Goal: Task Accomplishment & Management: Use online tool/utility

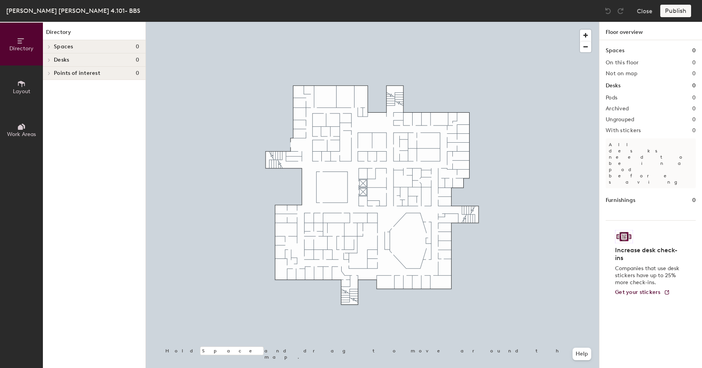
click at [50, 46] on icon at bounding box center [49, 47] width 3 height 4
click at [66, 46] on span "Spaces" at bounding box center [64, 47] width 20 height 6
click at [63, 59] on span "Desks" at bounding box center [61, 60] width 15 height 6
click at [18, 82] on icon at bounding box center [21, 84] width 7 height 6
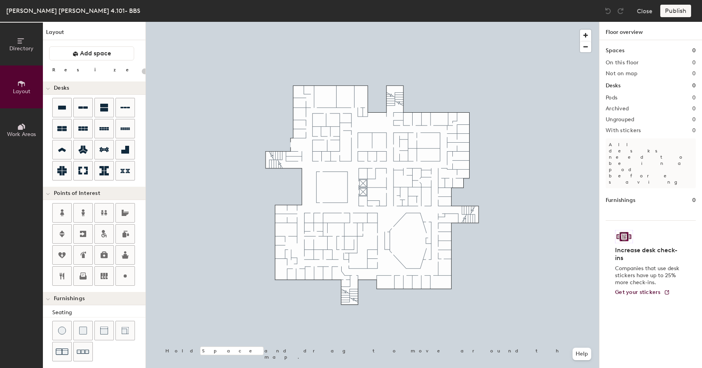
click at [18, 125] on icon at bounding box center [21, 126] width 9 height 9
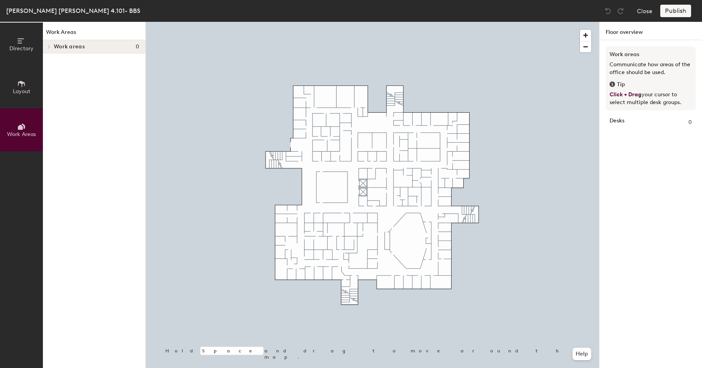
click at [26, 78] on button "Layout" at bounding box center [21, 87] width 43 height 43
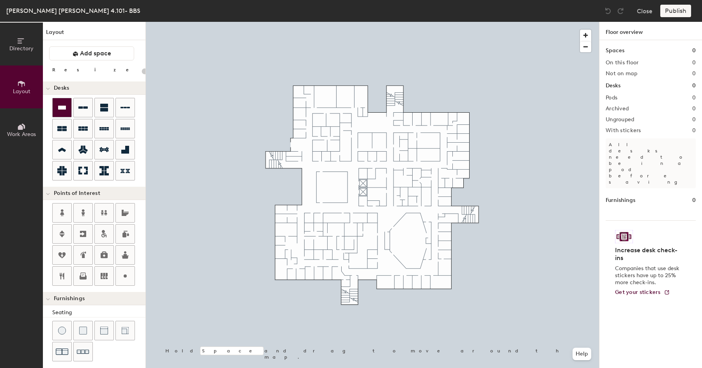
click at [65, 107] on icon at bounding box center [62, 108] width 8 height 4
click at [585, 35] on span "button" at bounding box center [585, 35] width 11 height 11
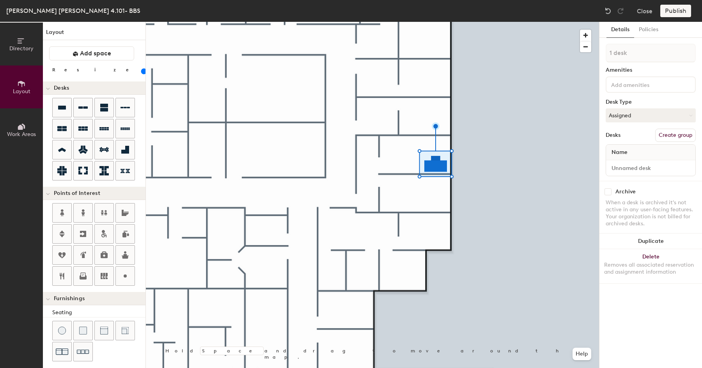
click at [142, 73] on input "range" at bounding box center [142, 71] width 0 height 6
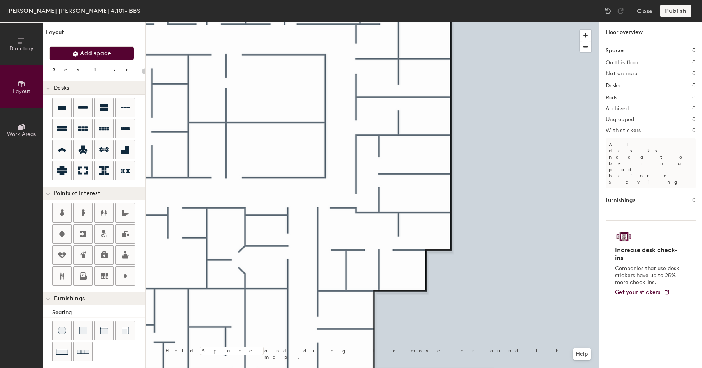
click at [100, 54] on span "Add space" at bounding box center [95, 54] width 31 height 8
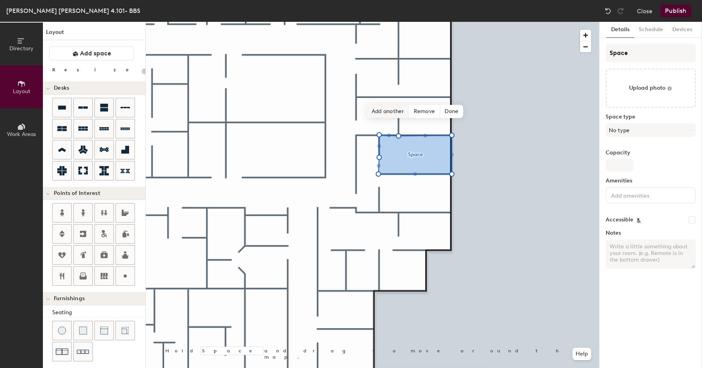
click at [387, 112] on span "Add another" at bounding box center [388, 111] width 42 height 13
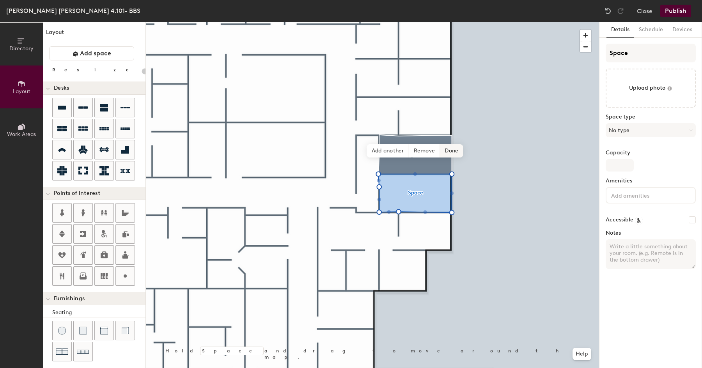
click at [455, 151] on span "Done" at bounding box center [451, 150] width 23 height 13
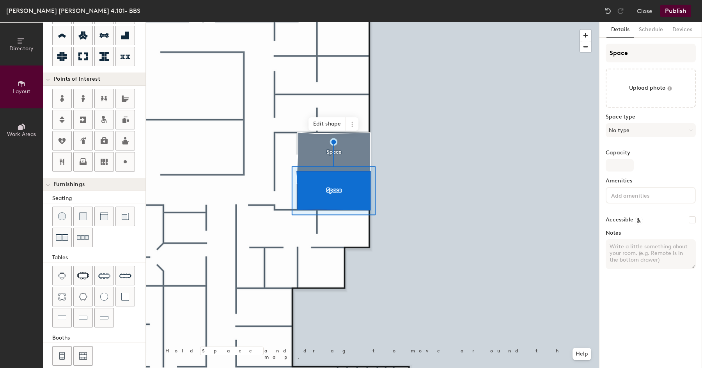
scroll to position [124, 0]
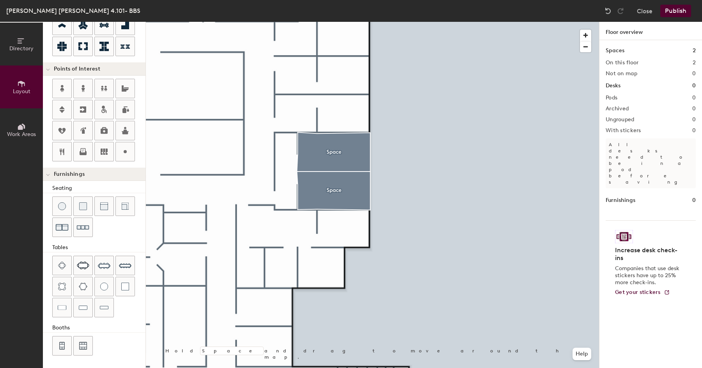
click at [341, 194] on div "Directory Layout Work Areas Layout Add space Resize Desks Points of Interest Fu…" at bounding box center [351, 195] width 702 height 346
click at [334, 191] on div "Directory Layout Work Areas Layout Add space Resize Desks Points of Interest Fu…" at bounding box center [351, 195] width 702 height 346
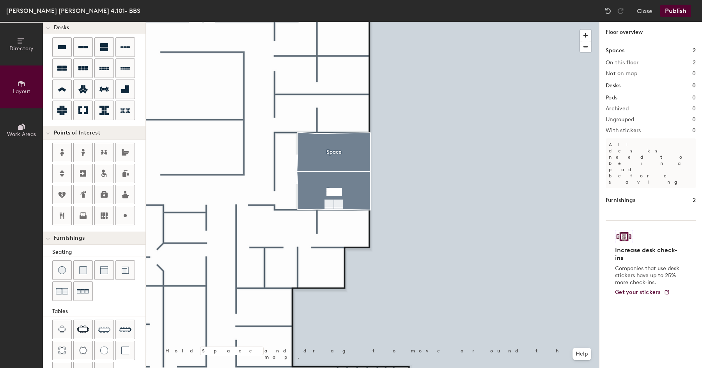
scroll to position [55, 0]
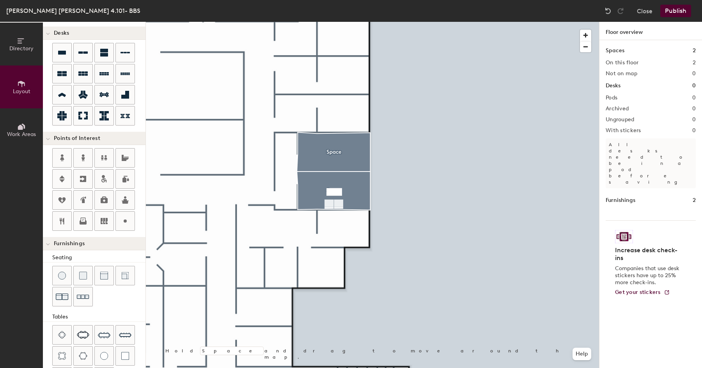
click at [323, 180] on div "Directory Layout Work Areas Layout Add space Resize Desks Points of Interest Fu…" at bounding box center [351, 195] width 702 height 346
click at [284, 142] on div "Directory Layout Work Areas Layout Add space Resize Desks Points of Interest Fu…" at bounding box center [351, 195] width 702 height 346
type input "20"
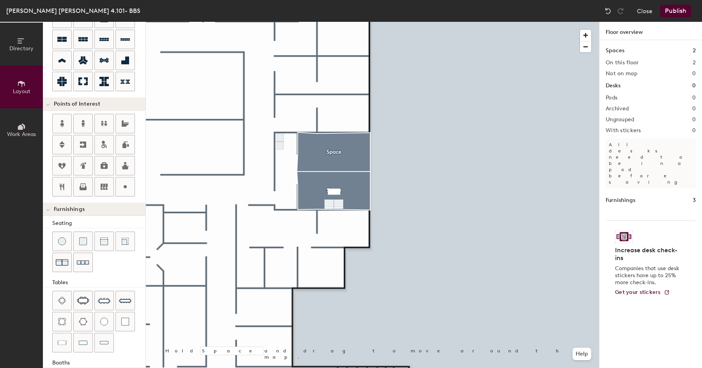
scroll to position [124, 0]
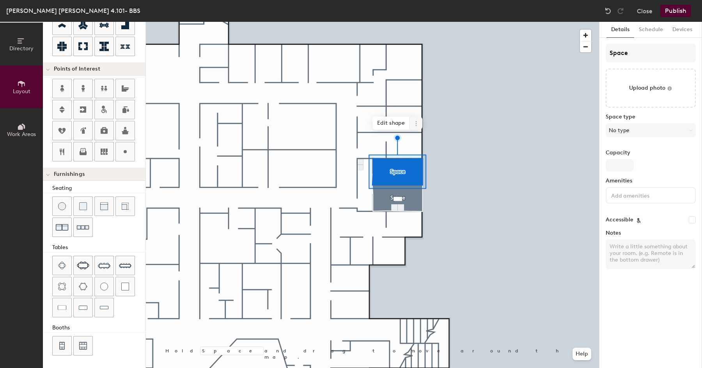
click at [417, 124] on icon at bounding box center [416, 124] width 6 height 6
type input "20"
click at [631, 54] on input "Space" at bounding box center [651, 53] width 90 height 19
type input "O"
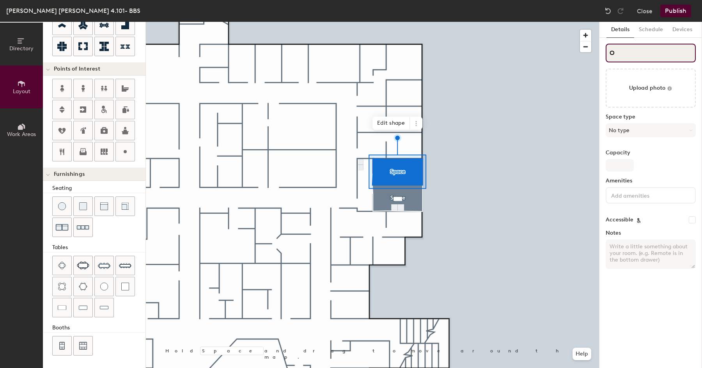
type input "20"
type input "Ob"
type input "20"
type input "Obser"
type input "20"
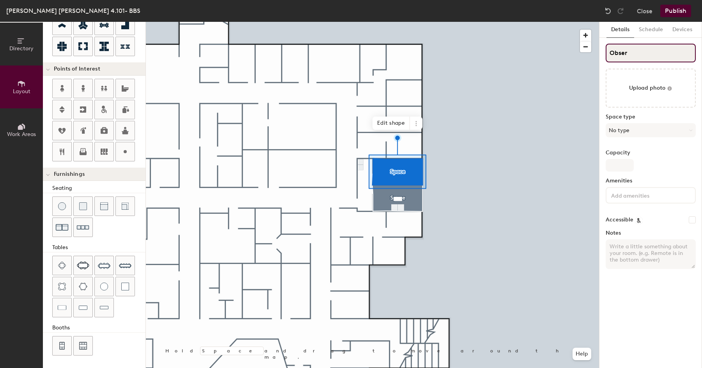
type input "Observ"
type input "20"
type input "Observation"
type input "20"
type input "Observation"
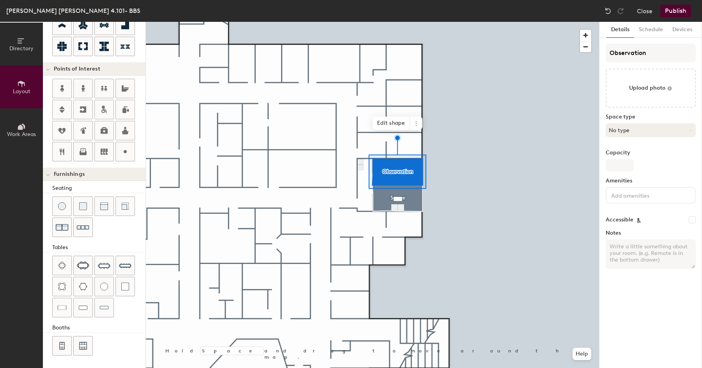
click at [644, 131] on button "No type" at bounding box center [651, 130] width 90 height 14
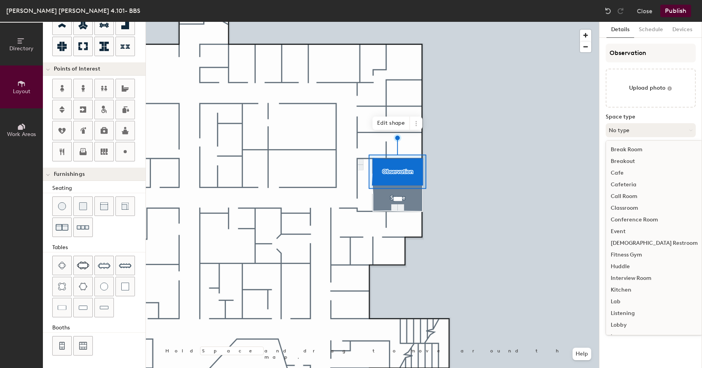
click at [644, 131] on button "No type" at bounding box center [651, 130] width 90 height 14
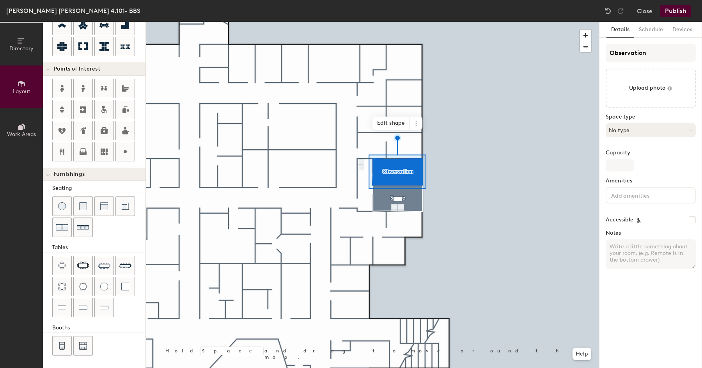
click at [644, 131] on button "No type" at bounding box center [651, 130] width 90 height 14
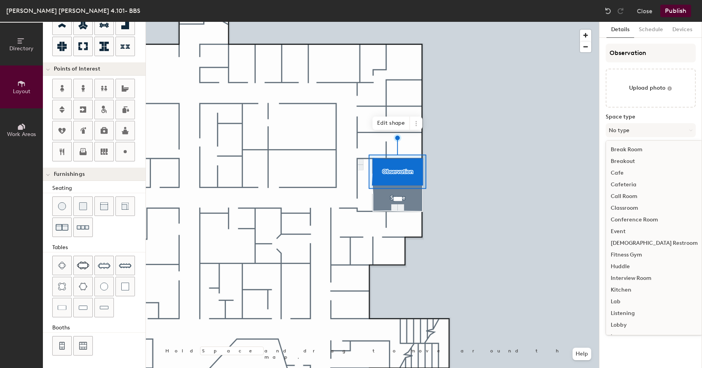
click at [618, 304] on div "Lab" at bounding box center [654, 302] width 96 height 12
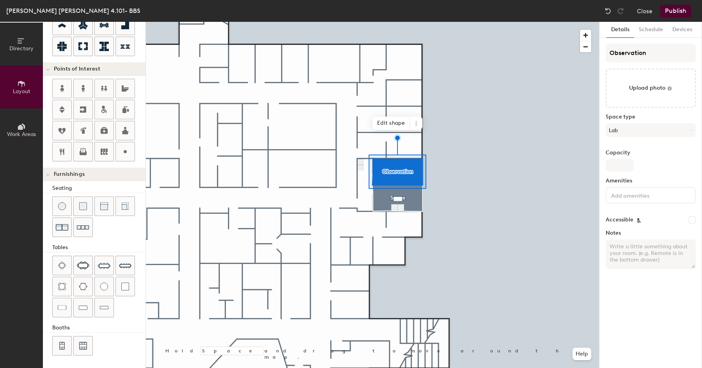
type input "20"
click at [618, 171] on input "Capacity" at bounding box center [620, 165] width 28 height 12
type input "4"
type input "20"
type input "4"
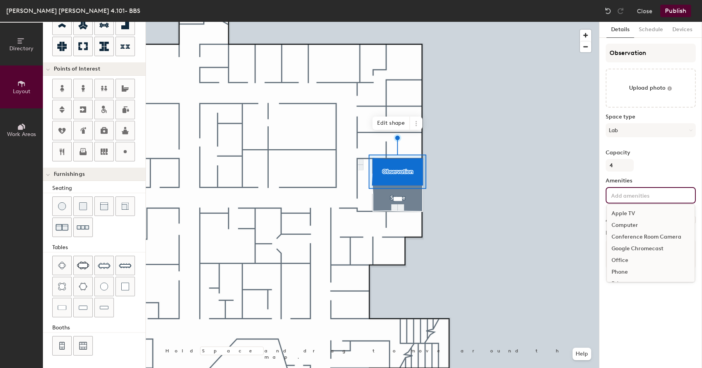
click at [616, 197] on input at bounding box center [645, 194] width 70 height 9
click at [618, 197] on input "Workspace Seating and Storage" at bounding box center [647, 194] width 74 height 9
click at [640, 197] on input "Workspace, Seating and Storage" at bounding box center [647, 194] width 74 height 9
type input "Workspace, Seating, and Storage"
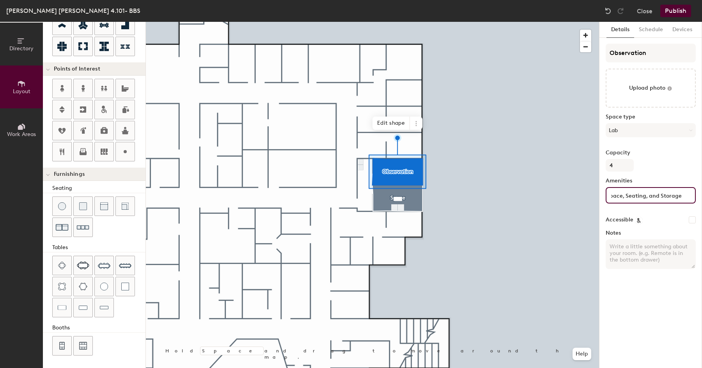
click at [676, 196] on div "Workspace, Seating, and Storage" at bounding box center [651, 195] width 90 height 16
drag, startPoint x: 676, startPoint y: 196, endPoint x: 665, endPoint y: 197, distance: 10.9
click at [665, 197] on div "Workspace, Seating, and Storage" at bounding box center [651, 195] width 90 height 16
click at [665, 197] on input "Workspace, Seating, and Storage" at bounding box center [647, 194] width 74 height 9
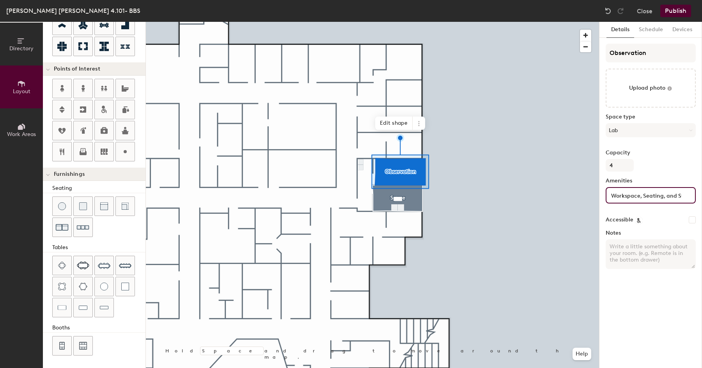
scroll to position [0, 25]
click at [584, 22] on div at bounding box center [372, 22] width 453 height 0
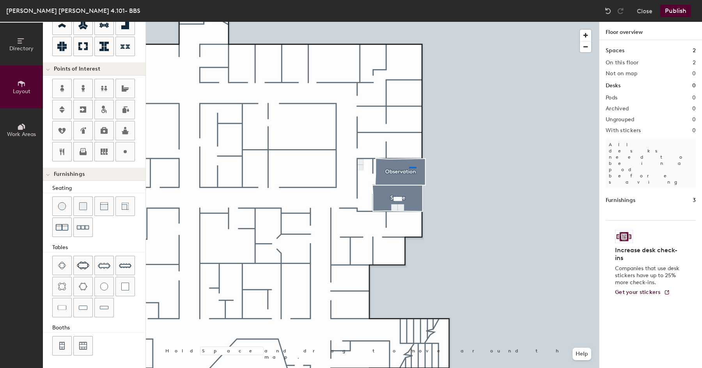
click at [411, 22] on div at bounding box center [372, 22] width 453 height 0
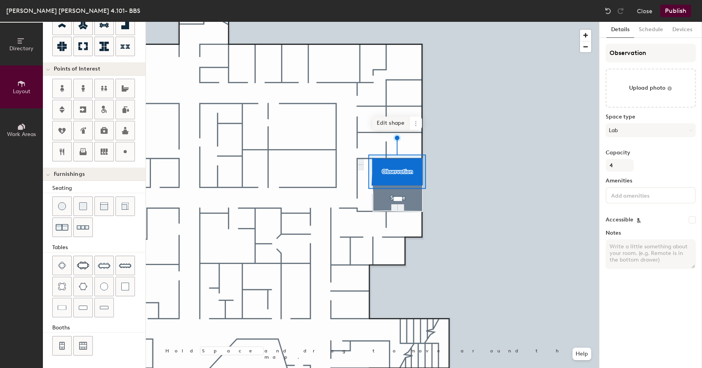
click at [391, 125] on span "Edit shape" at bounding box center [390, 123] width 37 height 13
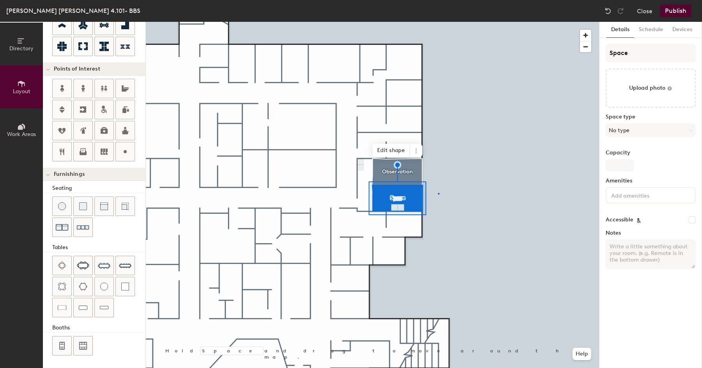
click at [438, 22] on div at bounding box center [372, 22] width 453 height 0
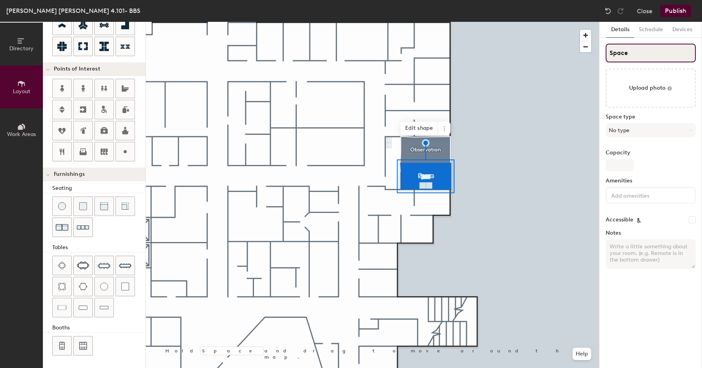
drag, startPoint x: 636, startPoint y: 52, endPoint x: 605, endPoint y: 52, distance: 30.8
click at [605, 52] on div "Details Schedule Devices Space Upload photo Space type No type Capacity Ameniti…" at bounding box center [650, 195] width 103 height 346
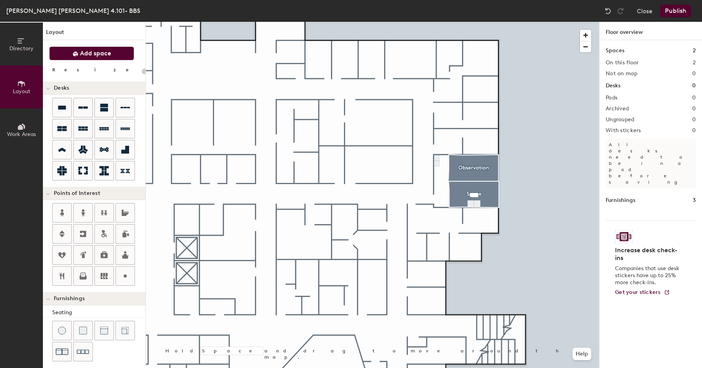
click at [105, 55] on span "Add space" at bounding box center [95, 54] width 31 height 8
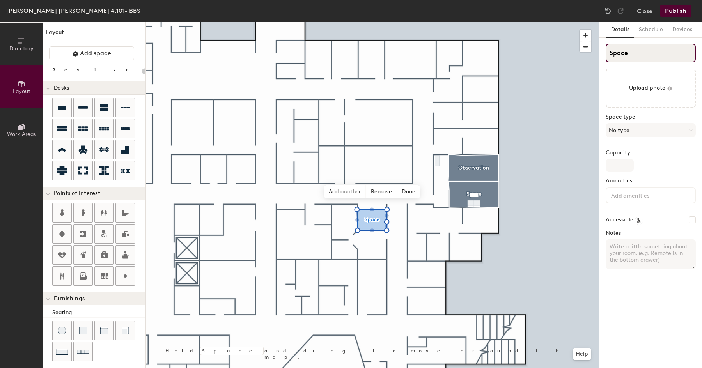
click at [630, 53] on input "Space" at bounding box center [651, 53] width 90 height 19
drag, startPoint x: 630, startPoint y: 53, endPoint x: 605, endPoint y: 52, distance: 24.2
click at [605, 52] on div "Details Schedule Devices Space Upload photo Space type No type Capacity Ameniti…" at bounding box center [650, 195] width 103 height 346
click at [627, 127] on button "No type" at bounding box center [651, 130] width 90 height 14
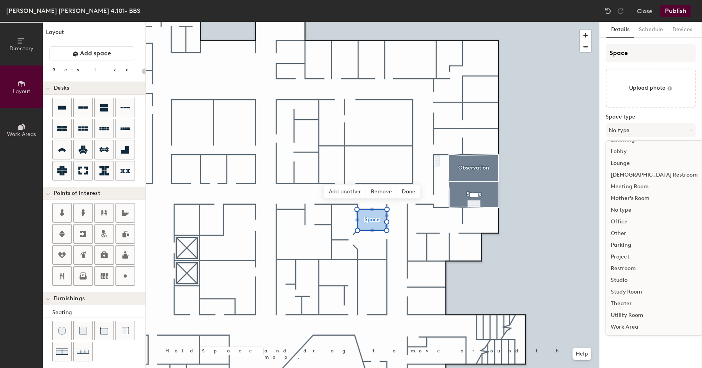
scroll to position [175, 0]
click at [624, 219] on div "Office" at bounding box center [654, 221] width 96 height 12
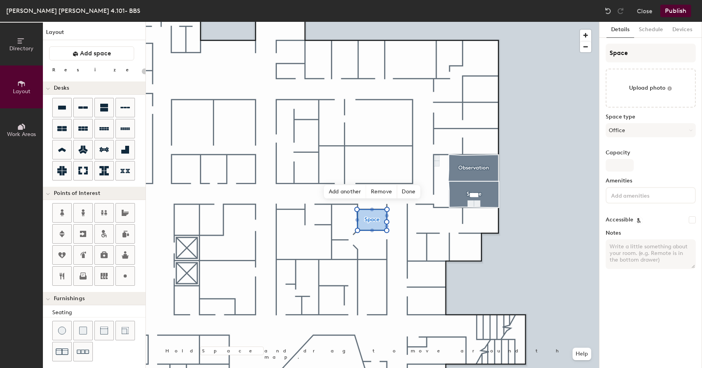
type input "20"
click at [636, 54] on input "Space" at bounding box center [651, 53] width 90 height 19
type input "H"
type input "20"
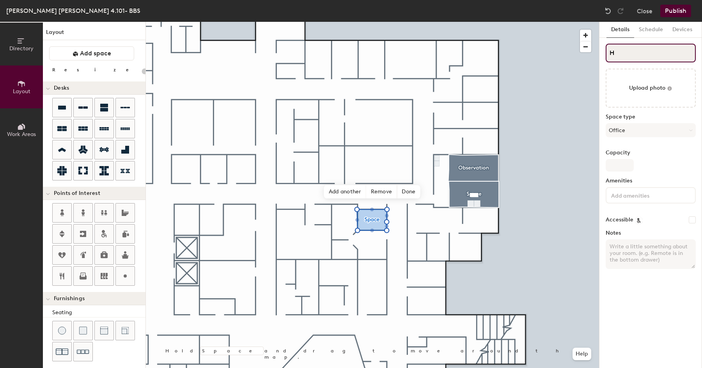
type input "Ho"
type input "20"
type input "Hotel"
type input "20"
type input "Hotel"
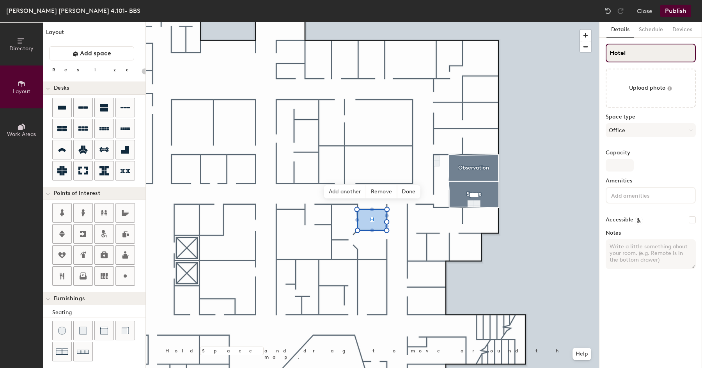
type input "20"
type input "Hotel Spac"
type input "20"
type input "Hotel Space"
type input "20"
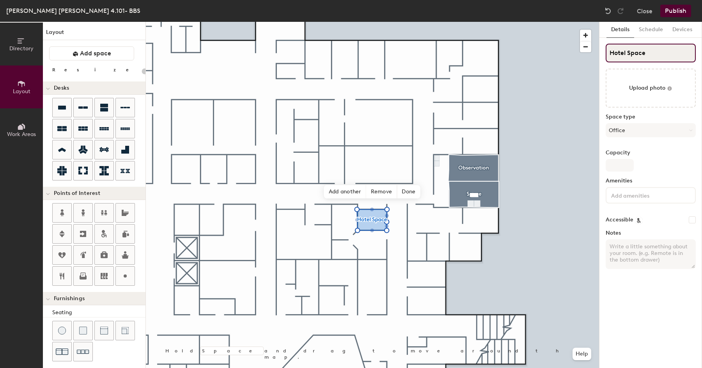
type input "Hotel Space"
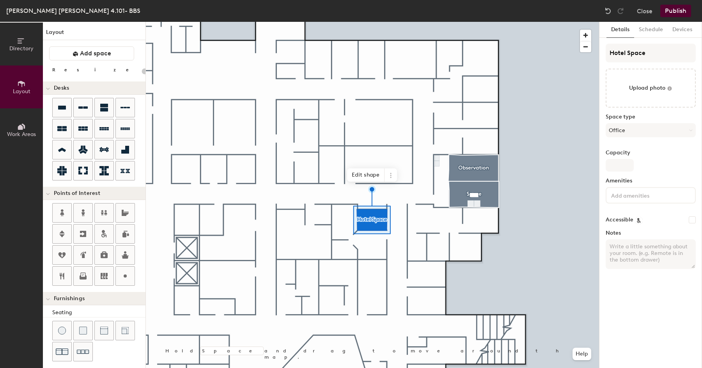
type input "20"
click at [626, 164] on input "Capacity" at bounding box center [620, 165] width 28 height 12
type input "2"
type input "20"
type input "2"
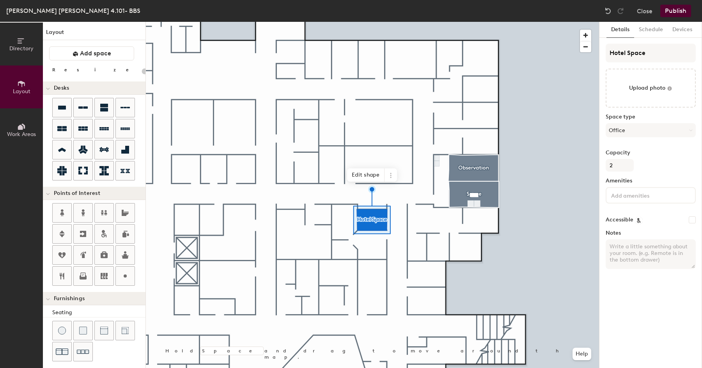
click at [636, 197] on input at bounding box center [645, 194] width 70 height 9
type input "Desk and Chair"
click at [633, 254] on textarea "Notes" at bounding box center [651, 254] width 90 height 30
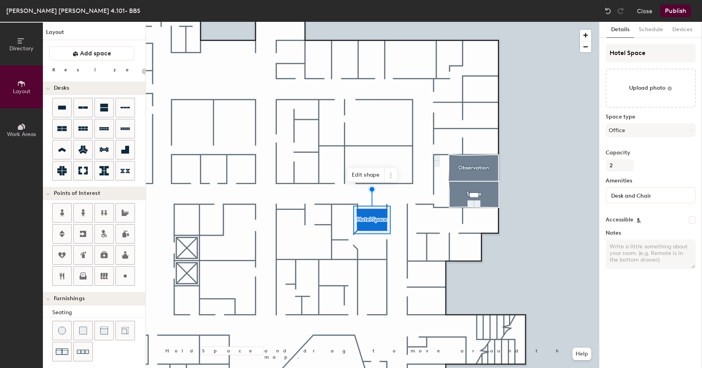
type textarea "H"
type input "20"
type textarea "Ho"
type input "20"
type textarea "Hotel"
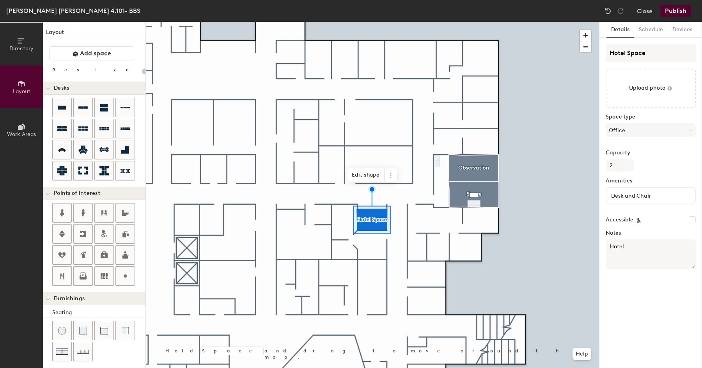
type input "20"
type textarea "Hotel"
type input "20"
type textarea "Hotel spa"
type input "20"
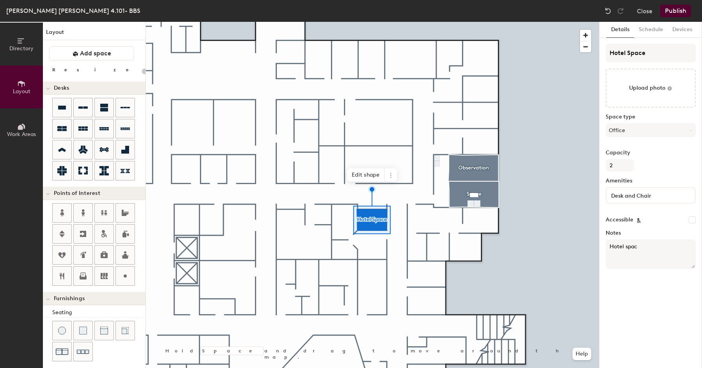
type textarea "Hotel space"
type input "20"
type textarea "Hotel spac"
type input "20"
type textarea "Hotel s"
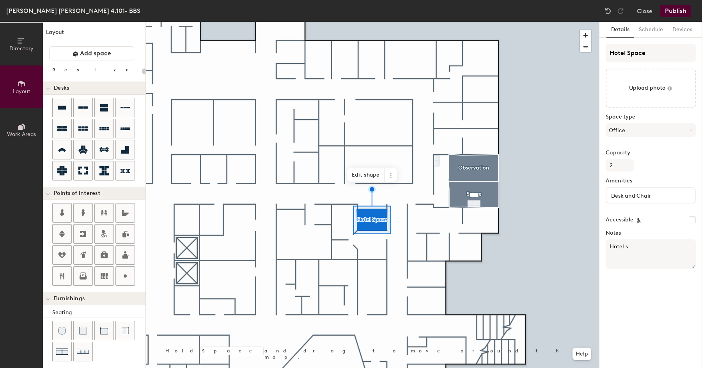
type input "20"
type textarea "H"
type input "20"
type textarea "R"
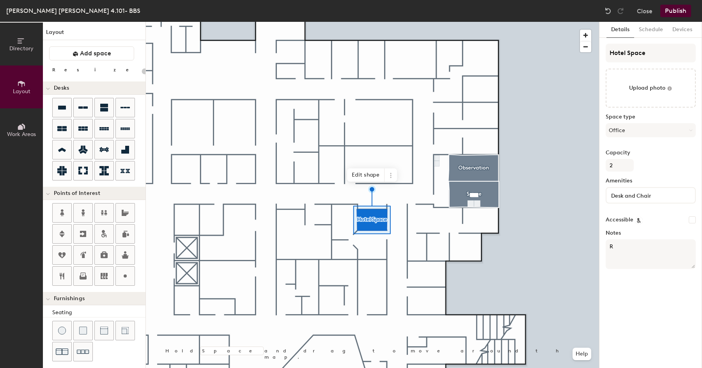
type input "20"
type textarea "Re"
type input "20"
type textarea "Reser"
type input "20"
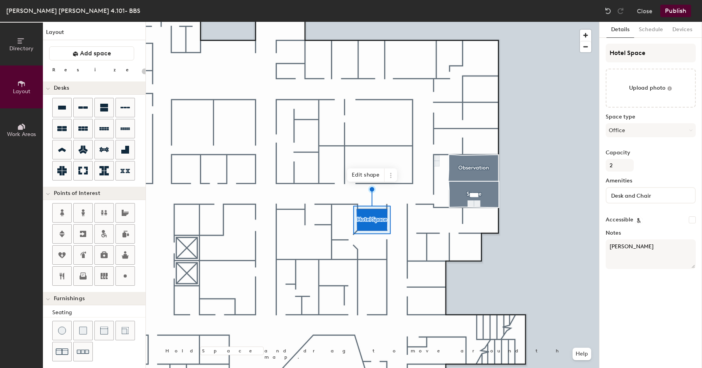
type textarea "Reserv"
type input "20"
type textarea "Reserva"
type input "20"
type textarea "Reservable"
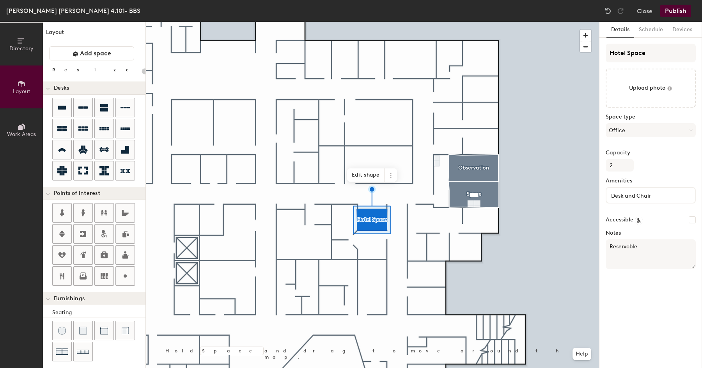
type input "20"
type textarea "Reservable"
type input "20"
type textarea "Reservable hot"
type input "20"
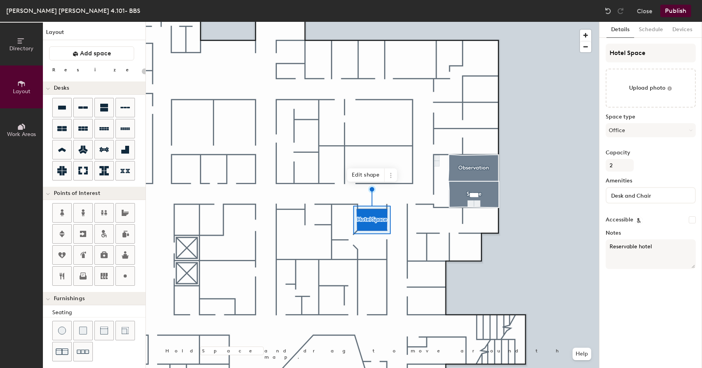
type textarea "Reservable hotel s"
type input "20"
type textarea "Reservable hotel space"
type input "20"
type textarea "Reservable hotel space"
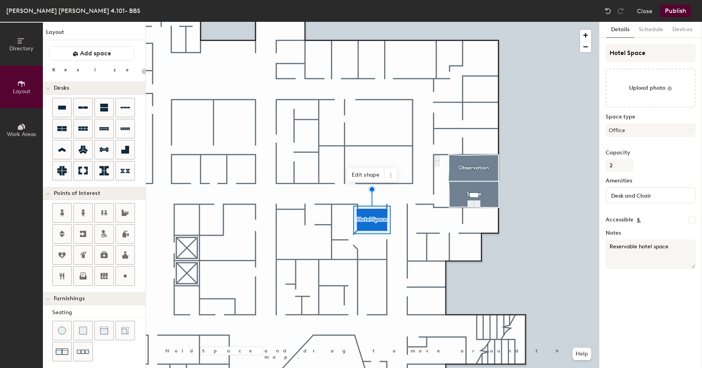
type input "20"
type textarea "Reservable hotel space for"
type input "20"
type textarea "Reservable hotel space for U"
type input "20"
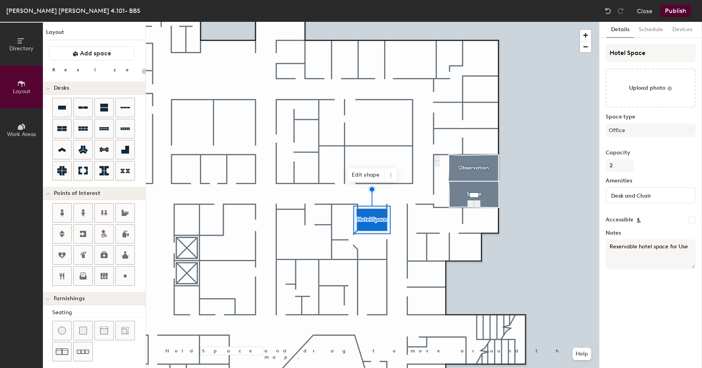
type textarea "Reservable hotel space for User"
type input "20"
type textarea "Reservable hotel space for Us"
type input "20"
type textarea "Reservable hotel space for"
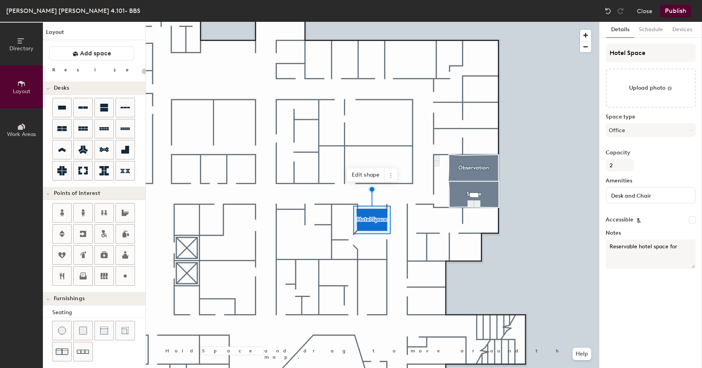
type input "20"
type textarea "Reservable hotel space for BBS"
type input "20"
type textarea "Reservable hotel space for BBS"
type input "20"
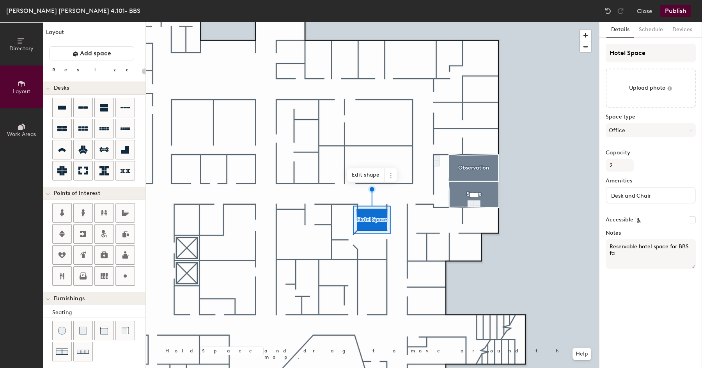
type textarea "Reservable hotel space for BBS fac"
type input "20"
type textarea "Reservable hotel space for BBS facul"
type input "20"
type textarea "Reservable hotel space for BBS faculty and"
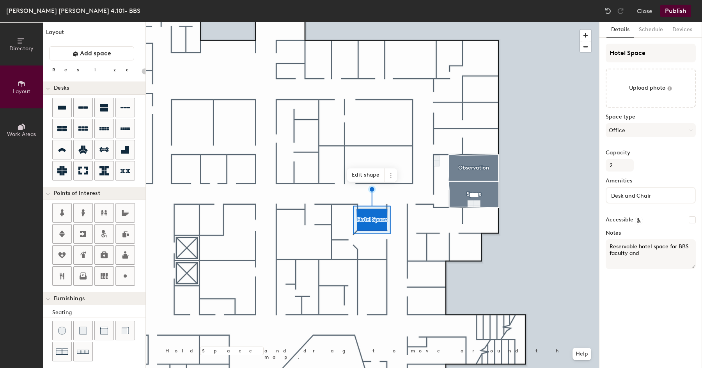
type input "20"
type textarea "Reservable hotel space for BBS faculty and"
type input "20"
type textarea "Reservable hotel space for BBS faculty and st"
type input "20"
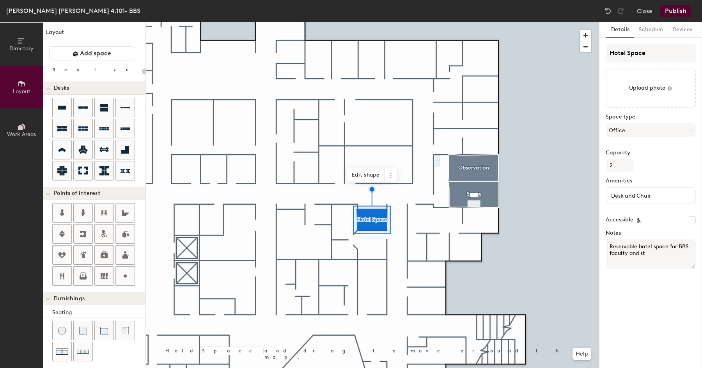
type textarea "Reservable hotel space for BBS faculty and sta"
type input "20"
type textarea "Reservable hotel space for BBS faculty and staff"
type input "20"
type textarea "Reservable hotel space for BBS faculty and staff."
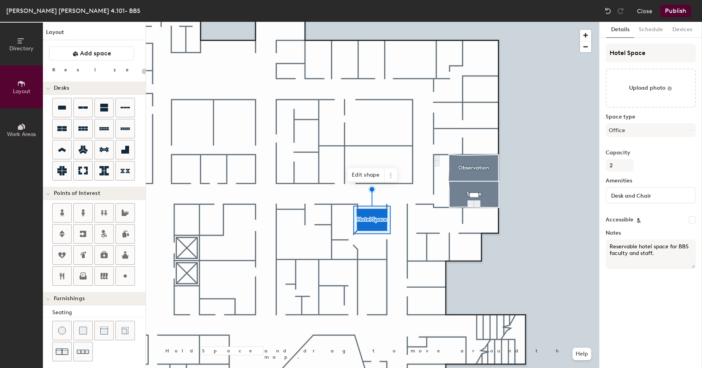
type input "20"
type textarea "Reservable hotel space for BBS faculty and staff."
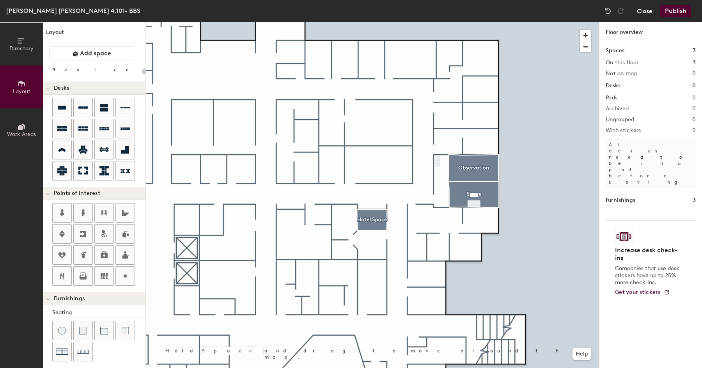
click at [648, 11] on button "Close" at bounding box center [645, 11] width 16 height 12
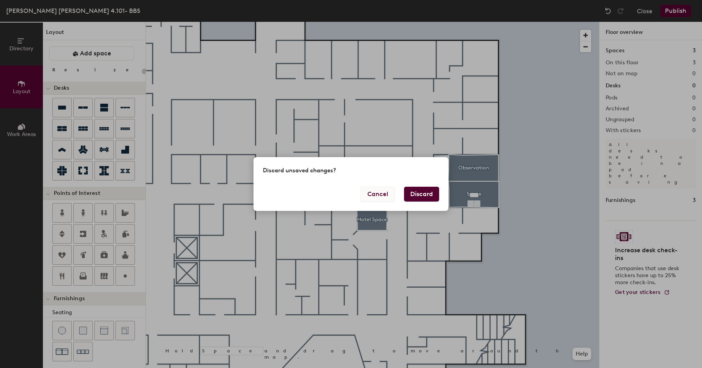
click at [383, 195] on button "Cancel" at bounding box center [378, 194] width 34 height 15
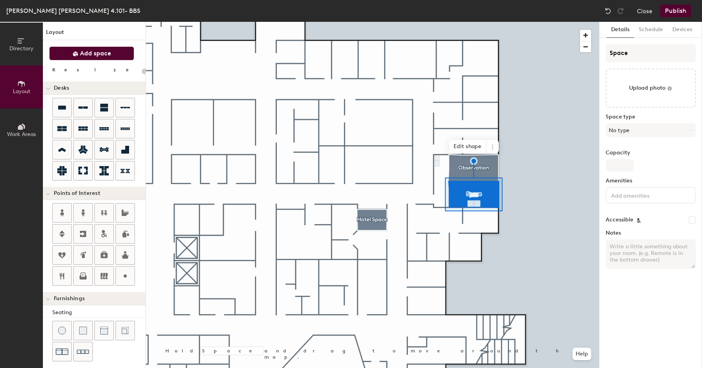
type input "20"
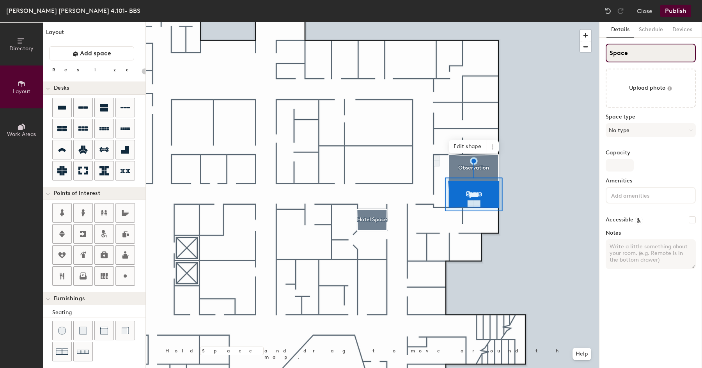
drag, startPoint x: 631, startPoint y: 54, endPoint x: 608, endPoint y: 56, distance: 23.1
click at [608, 56] on input "Space" at bounding box center [651, 53] width 90 height 19
type input "P"
type input "20"
type input "Py"
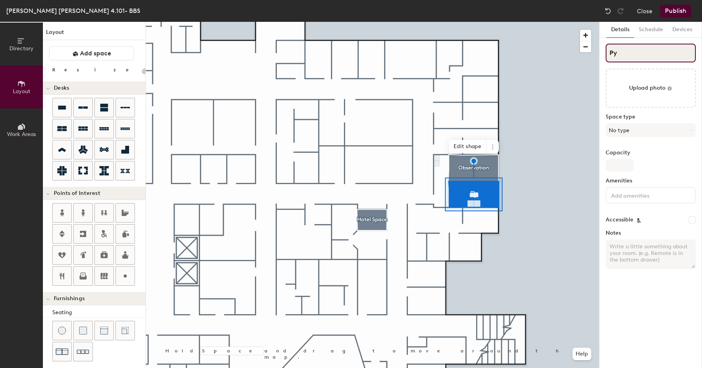
type input "20"
type input "P"
type input "20"
type input "P"
type input "20"
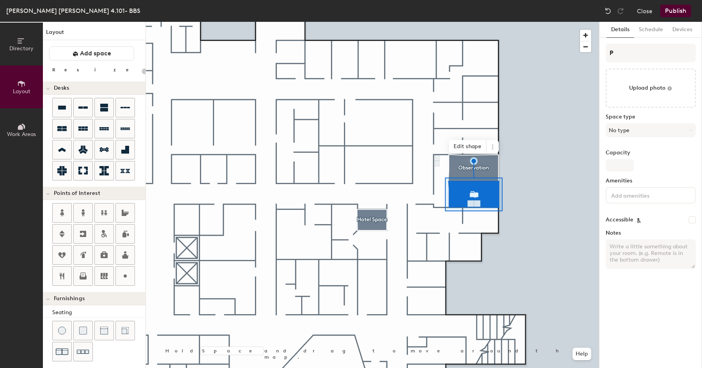
type input "P"
type input "20"
click at [632, 56] on input "P" at bounding box center [651, 53] width 90 height 19
type input "Pfdjskf"
type input "20"
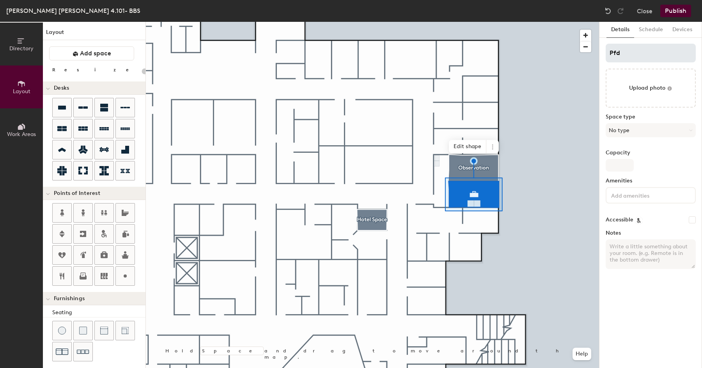
type input "Pf"
type input "20"
type input "P"
type input "20"
type input "P"
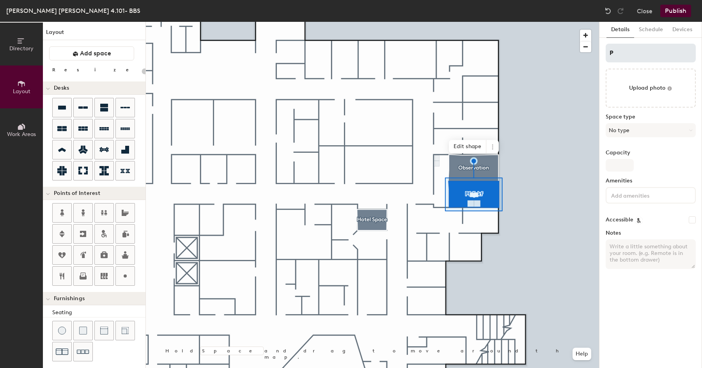
type input "20"
type input "P"
type input "20"
type input "Pfdjklsafd"
click at [614, 53] on input "Pfdjklsafd" at bounding box center [651, 53] width 90 height 19
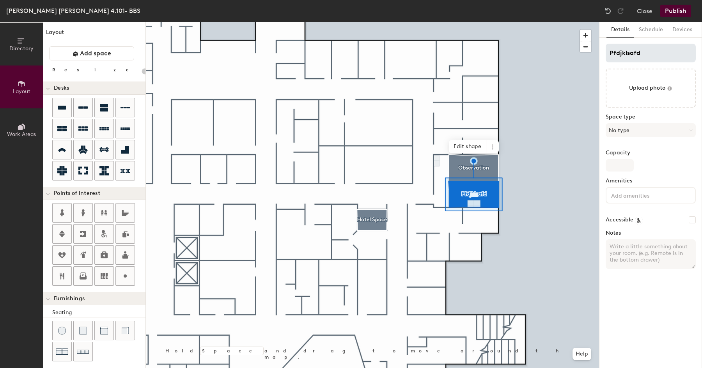
type input "20"
type input "fdjklsafd"
type input "20"
drag, startPoint x: 610, startPoint y: 53, endPoint x: 645, endPoint y: 50, distance: 35.2
click at [645, 50] on input "fdjklsafd" at bounding box center [651, 53] width 90 height 19
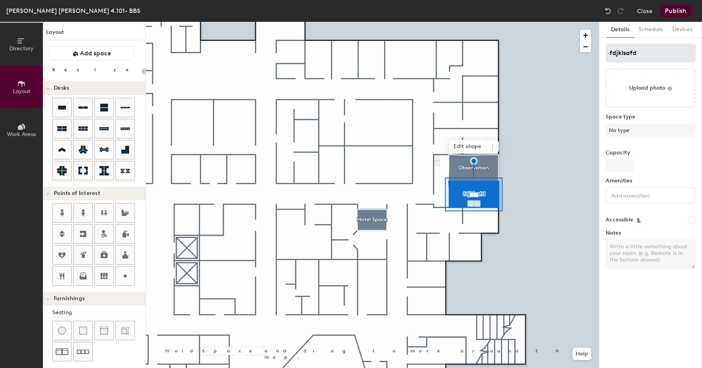
type input "S"
type input "20"
drag, startPoint x: 613, startPoint y: 51, endPoint x: 602, endPoint y: 51, distance: 11.3
click at [602, 51] on div "Details Schedule Devices S Upload photo Space type No type Capacity Amenities A…" at bounding box center [650, 195] width 103 height 346
type input "P"
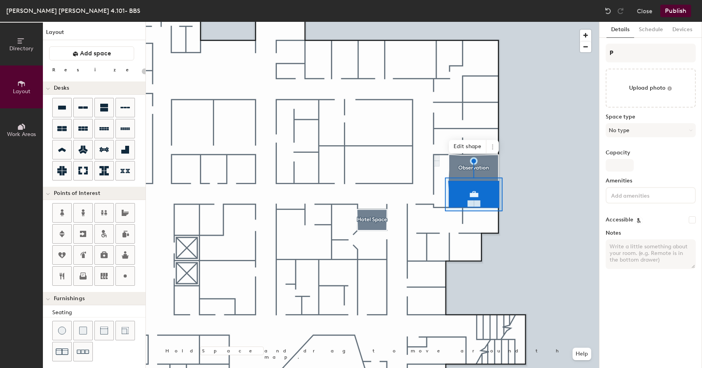
type input "20"
type input "Ps"
type input "20"
type input "Psy"
type input "20"
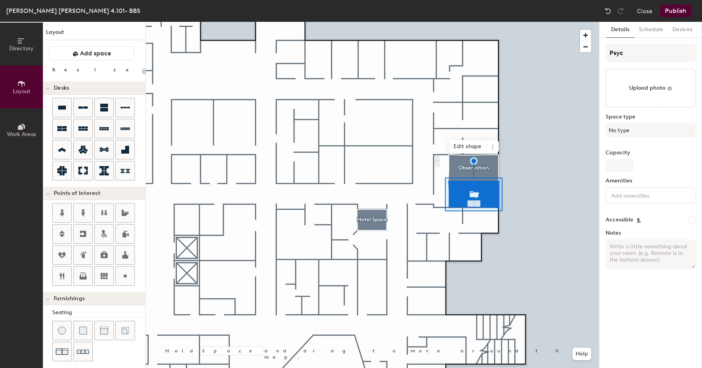
type input "Psych"
type input "20"
type input "Psych"
type input "20"
type input "Psych P"
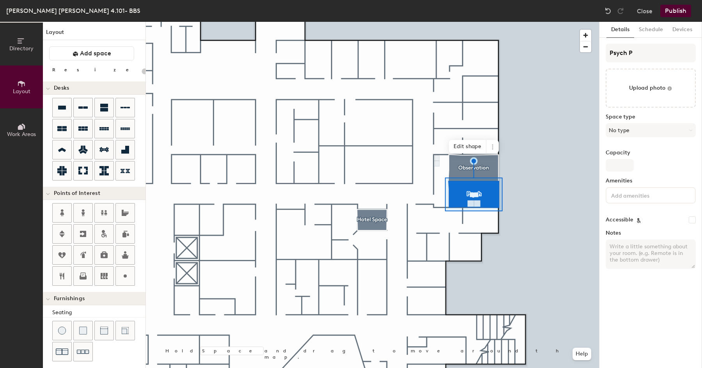
type input "20"
type input "Psych Ph"
type input "20"
type input "Psych Phys"
type input "20"
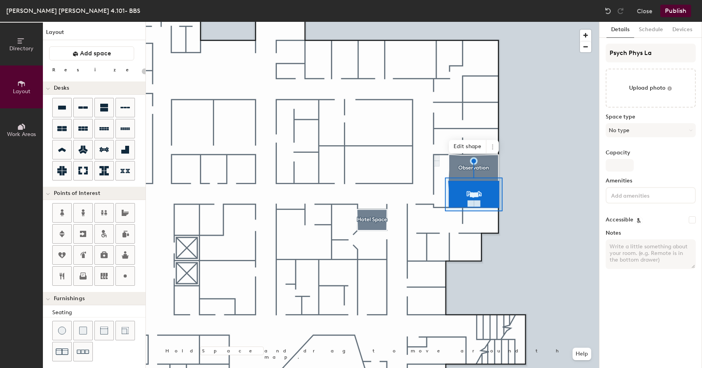
type input "Psych Phys Lab"
type input "20"
type input "Psych Phys Lab"
click at [631, 132] on button "No type" at bounding box center [651, 130] width 90 height 14
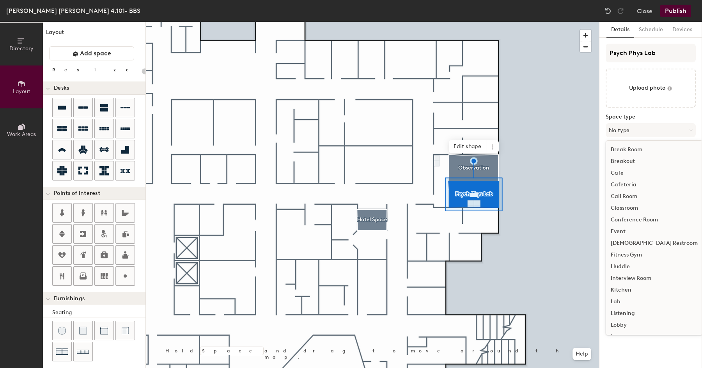
click at [623, 302] on div "Lab" at bounding box center [654, 302] width 96 height 12
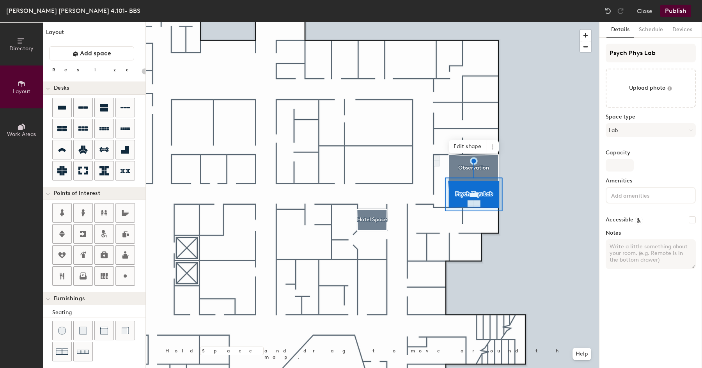
type input "20"
click at [629, 196] on input at bounding box center [645, 194] width 70 height 9
type input "Couch"
click at [624, 245] on textarea "Notes" at bounding box center [651, 254] width 90 height 30
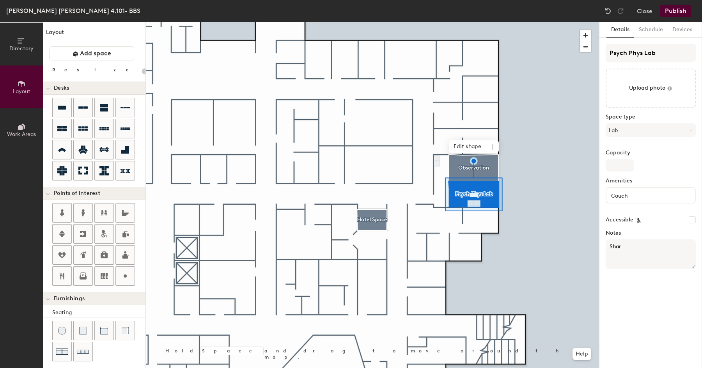
type textarea "Share"
type input "20"
type textarea "Shared"
type input "20"
type textarea "Shared P"
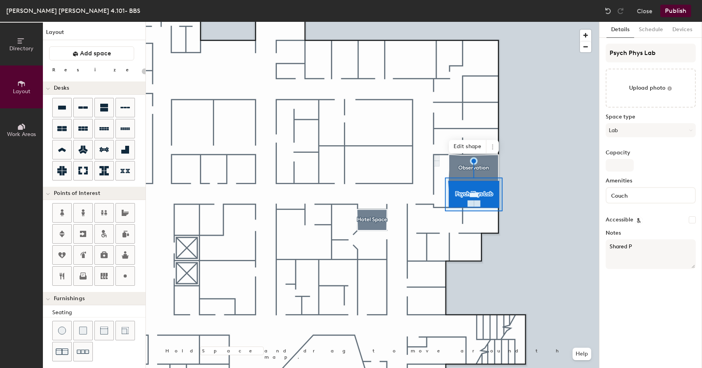
type input "20"
type textarea "Shared Ps"
type input "20"
type textarea "Shared Psy"
type input "20"
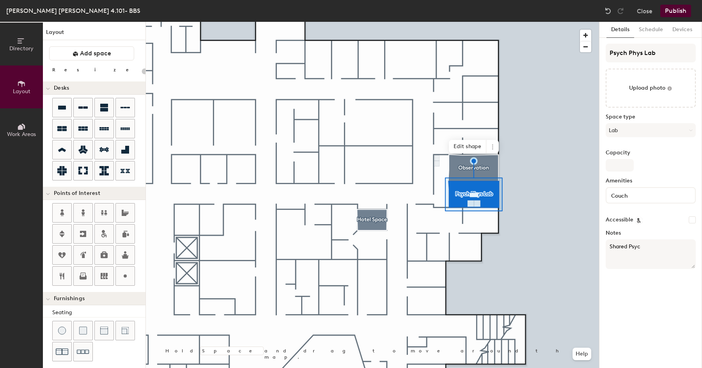
type textarea "Shared Psych"
type input "20"
type textarea "Shared Psycho"
type input "20"
type textarea "Shared PsychoP"
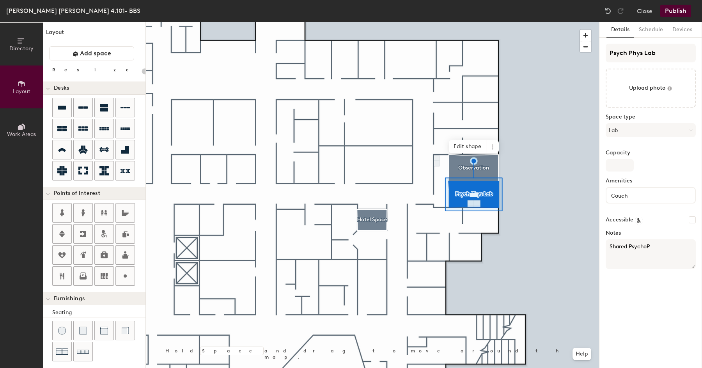
type input "20"
type textarea "Shared PsychoPhys"
type input "20"
type textarea "Shared PsychoPhys r"
type input "20"
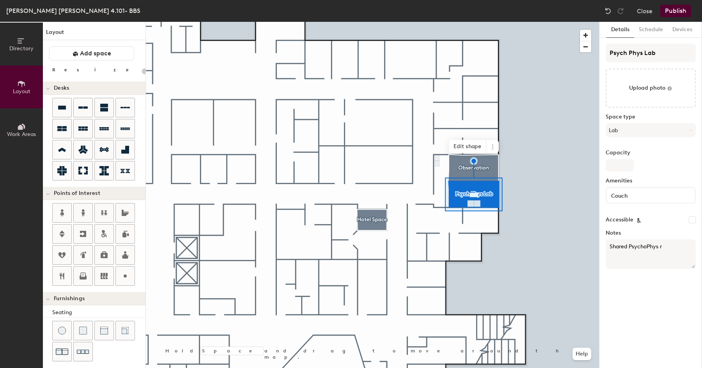
type textarea "Shared PsychoPhys re"
type input "20"
type textarea "Shared PsychoPhys resear"
type input "20"
type textarea "Shared PsychoPhys research"
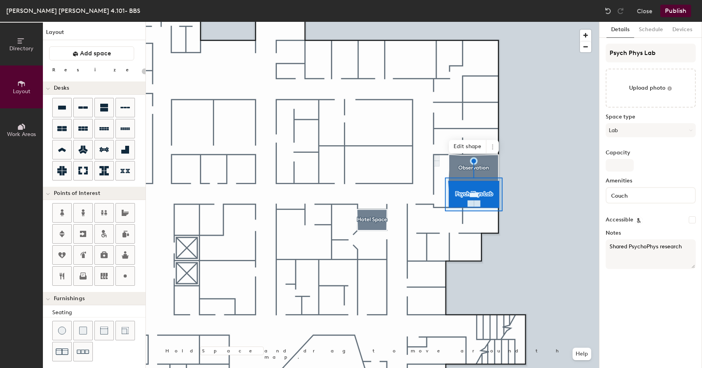
type input "20"
type textarea "Shared PsychoPhys research space"
type input "20"
type textarea "Shared PsychoPhys research space"
type input "20"
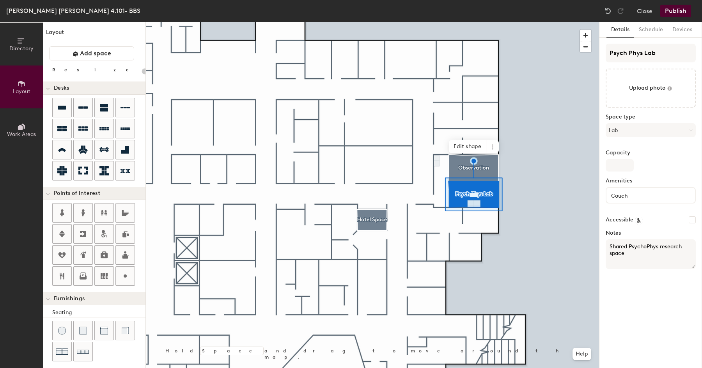
type textarea "Shared PsychoPhys research space"
type input "20"
type textarea "Shared PsychoPhys research space."
type input "20"
type textarea "Shared PsychoPhys research space."
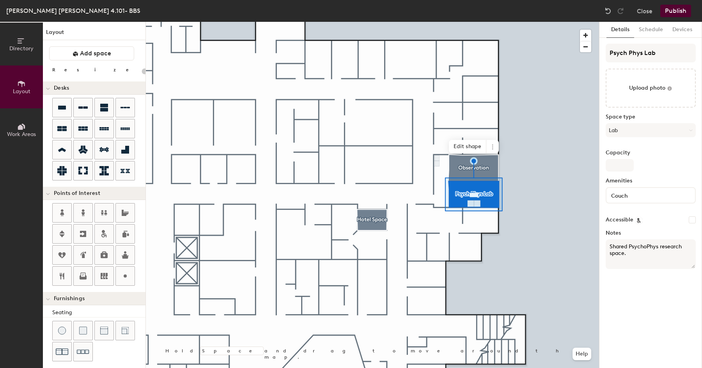
type input "20"
type textarea "Shared PsychoPhys research space. C"
type input "20"
type textarea "Shared PsychoPhys research space. Can"
type input "20"
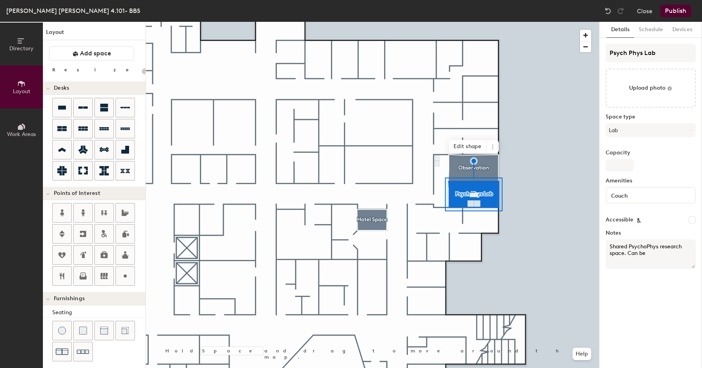
type textarea "Shared PsychoPhys research space. Can be"
type input "20"
type textarea "Shared PsychoPhys research space. Can be re"
type input "20"
type textarea "Shared PsychoPhys research space. Can be reser"
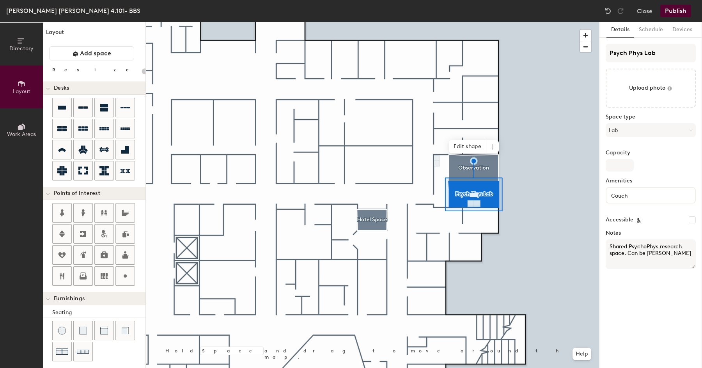
type input "20"
type textarea "Shared PsychoPhys research space. Can be reserve"
type input "20"
type textarea "Shared PsychoPhys research space. Can be reserved"
type input "20"
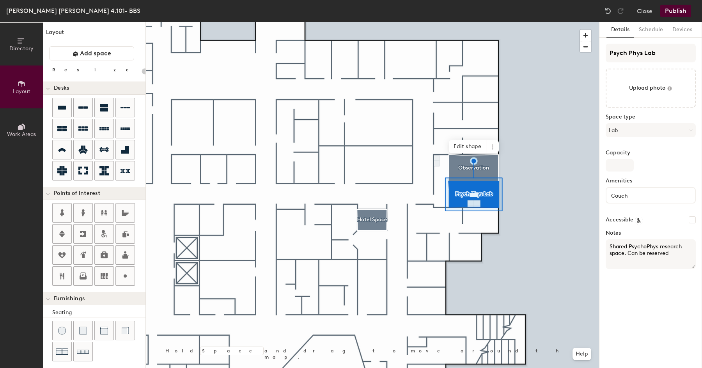
type textarea "Shared PsychoPhys research space. Can be reserved b"
type input "20"
type textarea "Shared PsychoPhys research space. Can be reserved by"
type input "20"
type textarea "Shared PsychoPhys research space. Can be reserved by Fa"
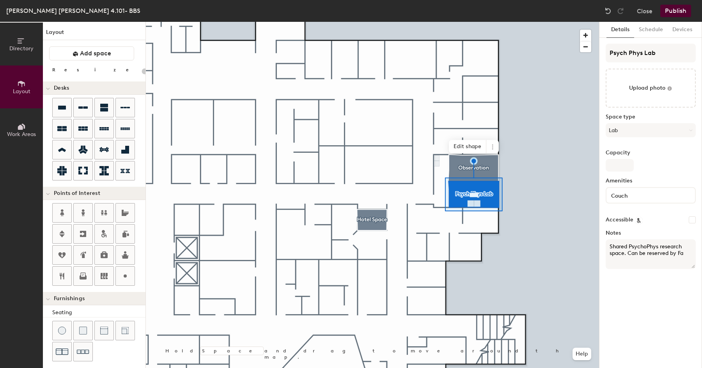
type input "20"
type textarea "Shared PsychoPhys research space. Can be reserved by Facul"
type input "20"
type textarea "Shared PsychoPhys research space. Can be reserved by Faculty"
type input "20"
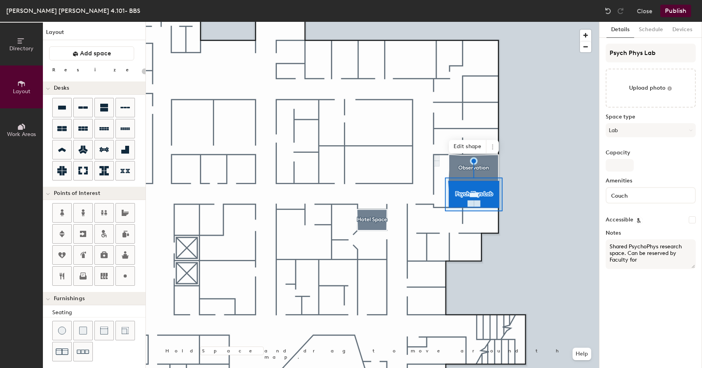
type textarea "Shared PsychoPhys research space. Can be reserved by Faculty for"
type input "20"
type textarea "Shared PsychoPhys research space. Can be reserved by Faculty for stud"
type input "20"
type textarea "Shared PsychoPhys research space. Can be reserved by Faculty for studie"
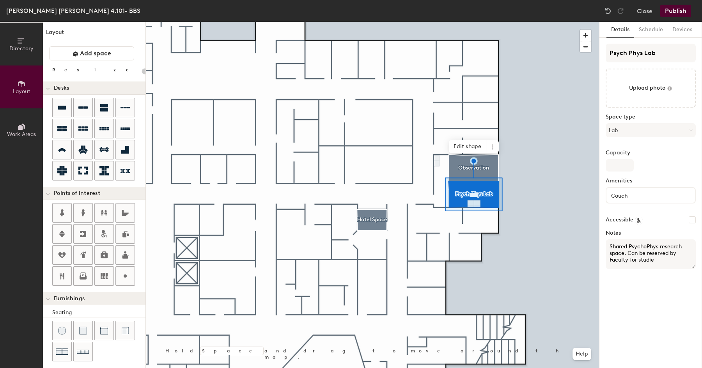
type input "20"
type textarea "Shared PsychoPhys research space. Can be reserved by Faculty for studies."
type input "20"
click at [682, 253] on textarea "Shared PsychoPhys research space. Can be reserved by Faculty for studies." at bounding box center [651, 254] width 90 height 30
type textarea "Shared PsychoPhys research space. Can be reserved by BBFaculty for studies."
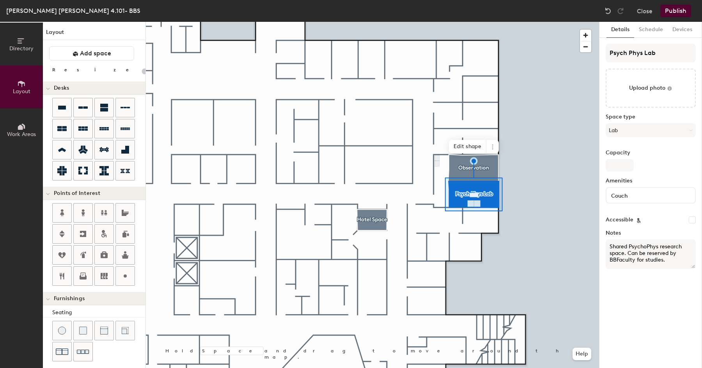
type input "20"
type textarea "Shared PsychoPhys research space. Can be reserved by BBSFaculty for studies."
type input "20"
type textarea "Shared PsychoPhys research space. Can be reserved by BBS Faculty for studies."
type input "20"
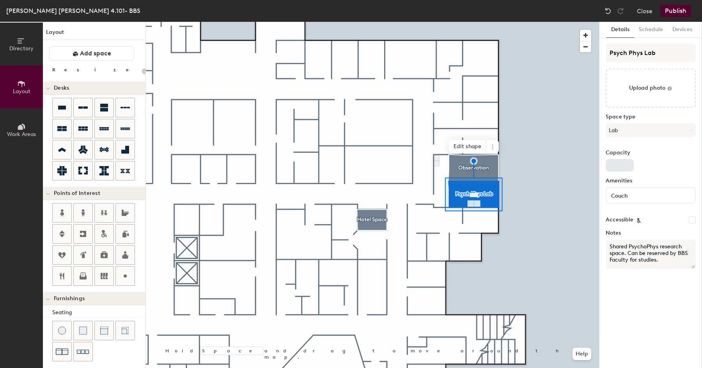
type textarea "Shared PsychoPhys research space. Can be reserved by BBS Faculty for studies."
click at [616, 167] on input "Capacity" at bounding box center [620, 165] width 28 height 12
type input "4"
type input "20"
type input "4"
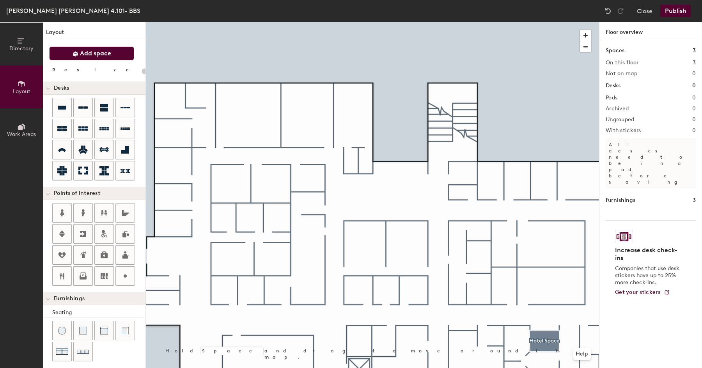
click at [118, 53] on button "Add space" at bounding box center [91, 53] width 85 height 14
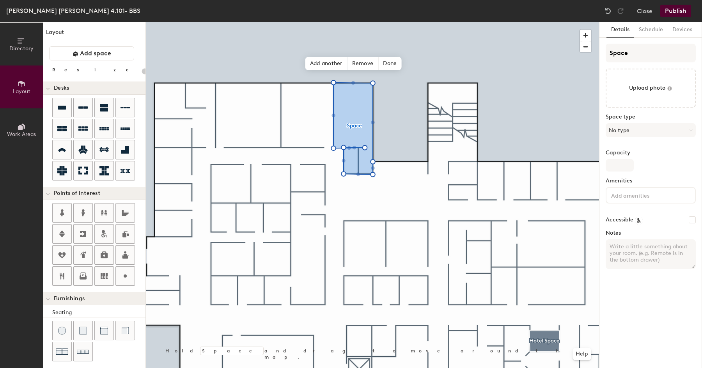
type input "20"
drag, startPoint x: 638, startPoint y: 57, endPoint x: 602, endPoint y: 54, distance: 36.4
click at [602, 54] on div "Details Schedule Devices Space Upload photo Space type No type Capacity Ameniti…" at bounding box center [650, 195] width 103 height 346
type input "GR"
type input "20"
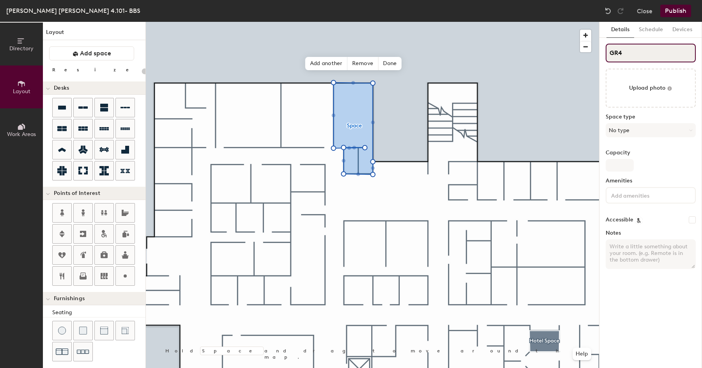
type input "GR4."
type input "20"
type input "GR4.20"
type input "20"
type input "GR4.209"
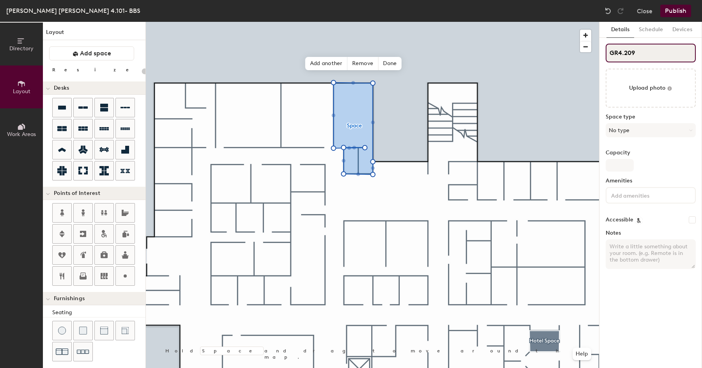
type input "20"
type input "GR4.209"
type input "20"
type input "GR4.209 Co"
type input "20"
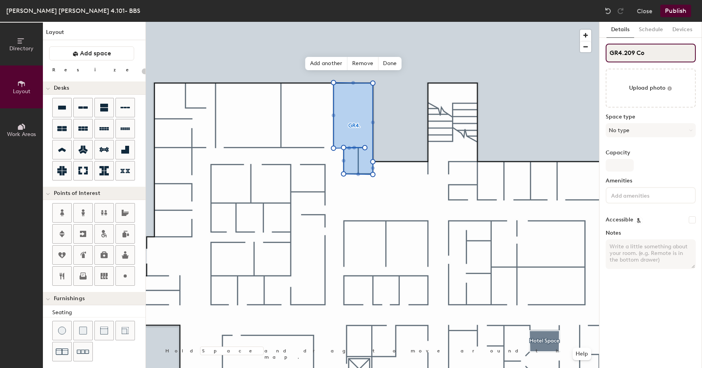
type input "GR4.209 Cop"
type input "20"
type input "GR4.209 Copf"
type input "20"
type input "GR4.209 Copfe"
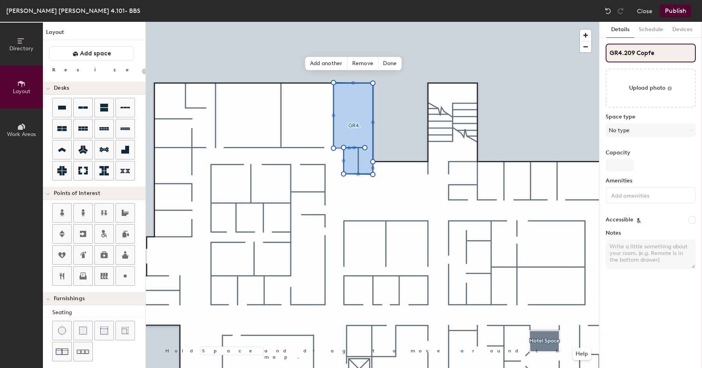
type input "20"
type input "GR4.209 Co"
type input "20"
type input "GR4.209 Con"
type input "20"
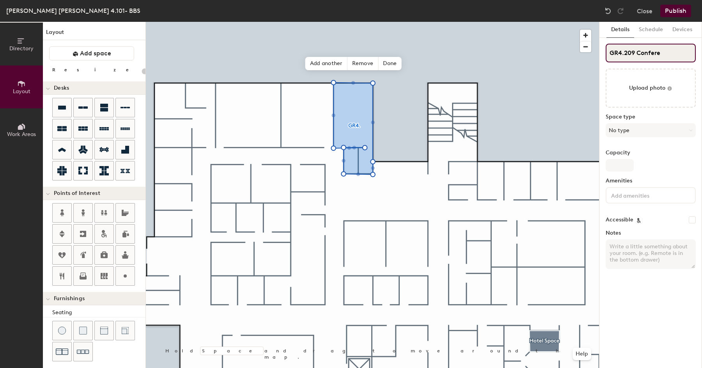
type input "GR4.209 Conferen"
type input "20"
type input "GR4.209 Conference"
type input "20"
type input "GR4.209 Conference R"
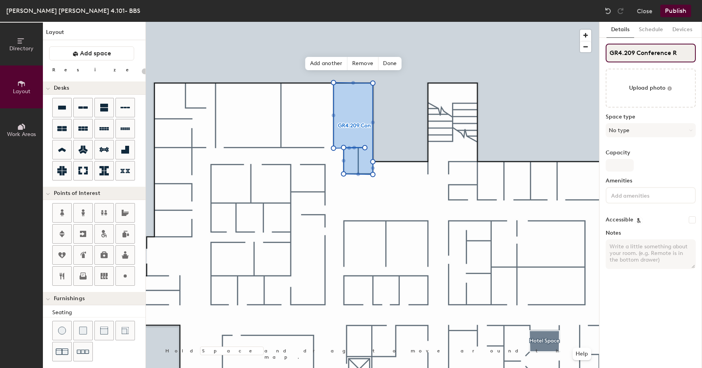
type input "20"
type input "GR4.209 Conference Roo"
type input "20"
type input "GR4.209 Conference Room"
type input "20"
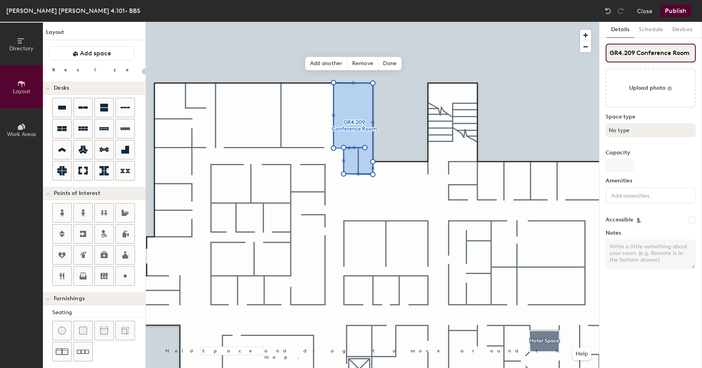
type input "GR4.209 Conference Room"
click at [633, 128] on button "No type" at bounding box center [651, 130] width 90 height 14
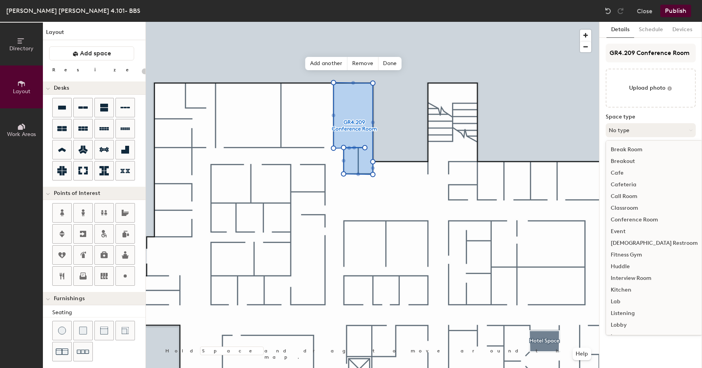
click at [633, 128] on button "No type" at bounding box center [651, 130] width 90 height 14
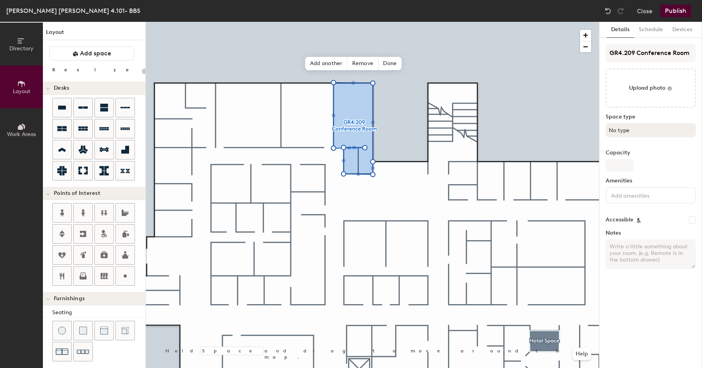
click at [633, 128] on button "No type" at bounding box center [651, 130] width 90 height 14
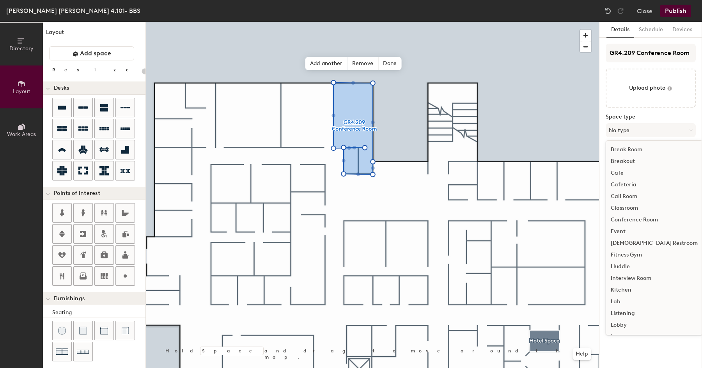
click at [628, 219] on div "Conference Room" at bounding box center [654, 220] width 96 height 12
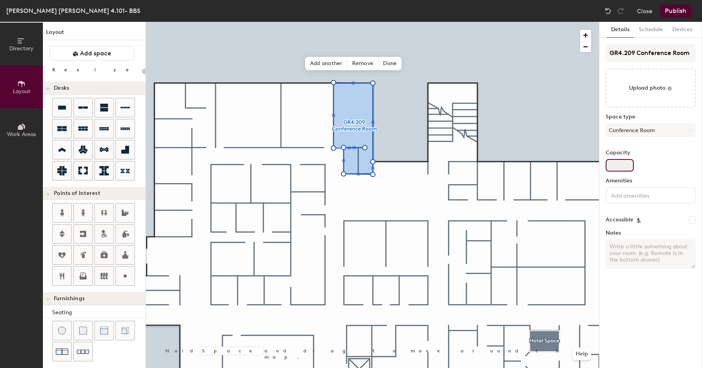
click at [617, 164] on input "Capacity" at bounding box center [620, 165] width 28 height 12
click at [619, 195] on input at bounding box center [645, 194] width 70 height 9
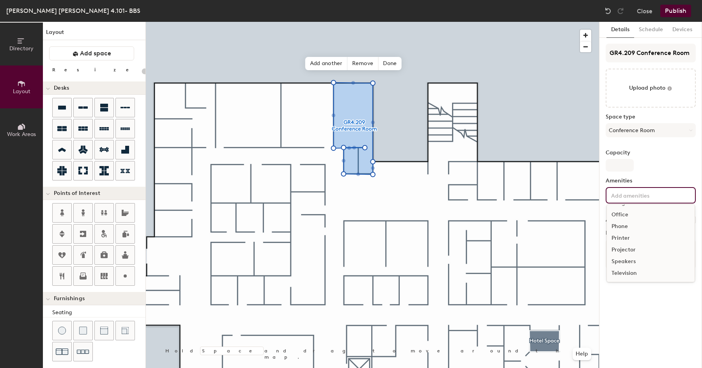
scroll to position [52, 0]
click at [627, 243] on div "Projector" at bounding box center [651, 244] width 88 height 12
click at [628, 284] on div "Whiteboard" at bounding box center [651, 285] width 88 height 12
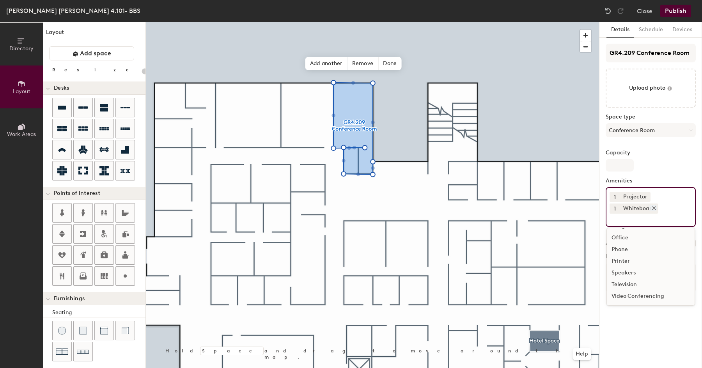
click at [653, 208] on icon at bounding box center [654, 208] width 3 height 3
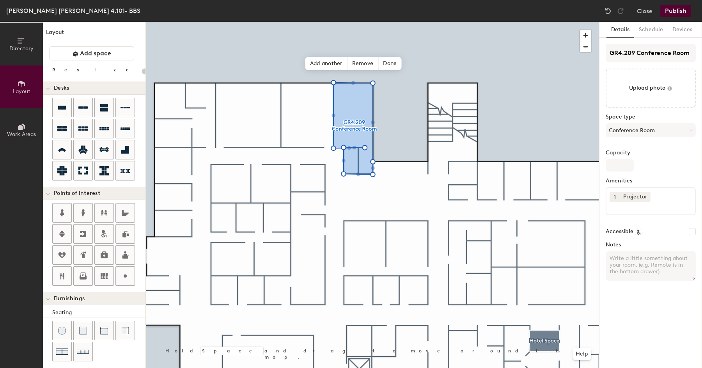
click at [637, 209] on input at bounding box center [645, 206] width 70 height 9
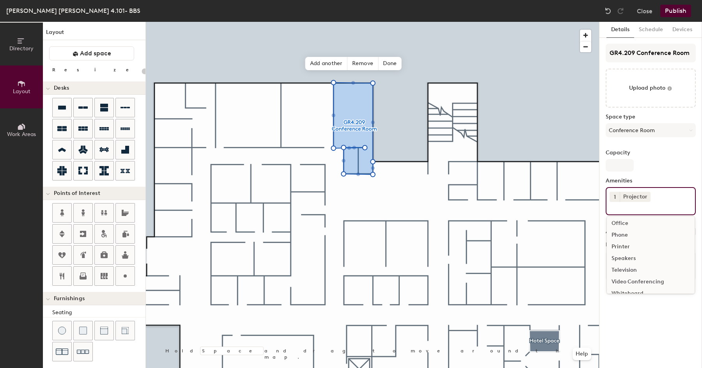
scroll to position [58, 0]
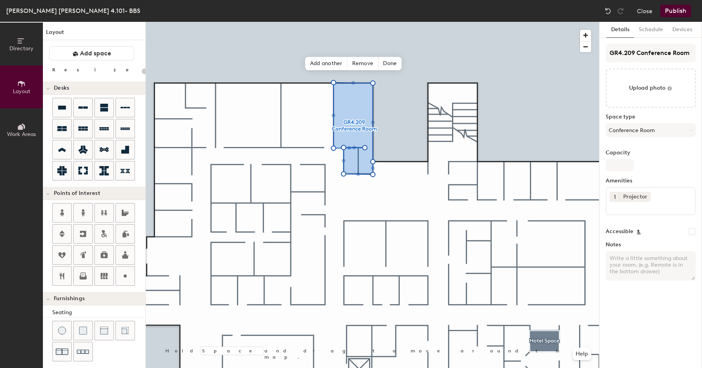
click at [639, 315] on div "Details Schedule Devices GR4.209 Conference Room Upload photo Space type Confer…" at bounding box center [650, 195] width 103 height 346
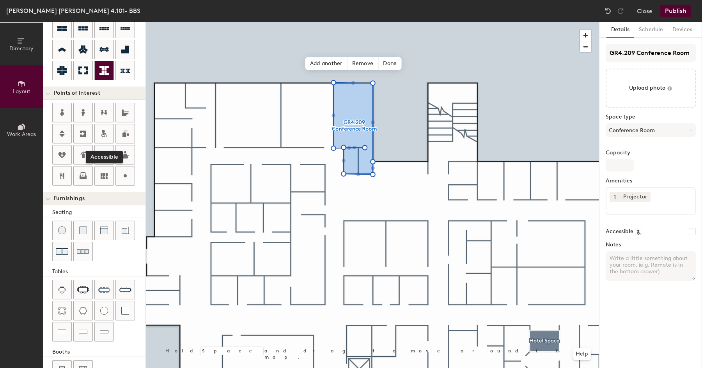
scroll to position [124, 0]
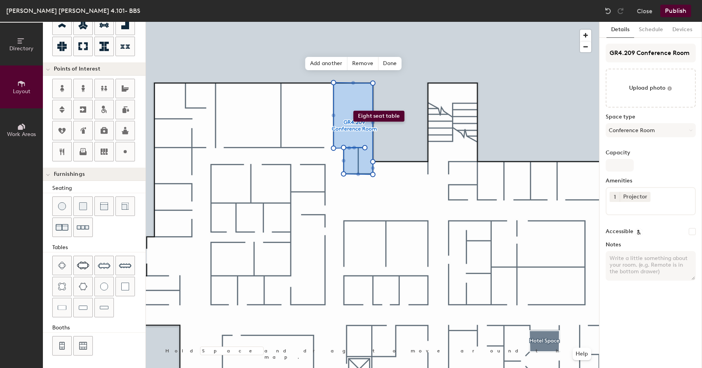
click at [353, 111] on div "Directory Layout Work Areas Layout Add space Resize Desks Points of Interest Fu…" at bounding box center [351, 195] width 702 height 346
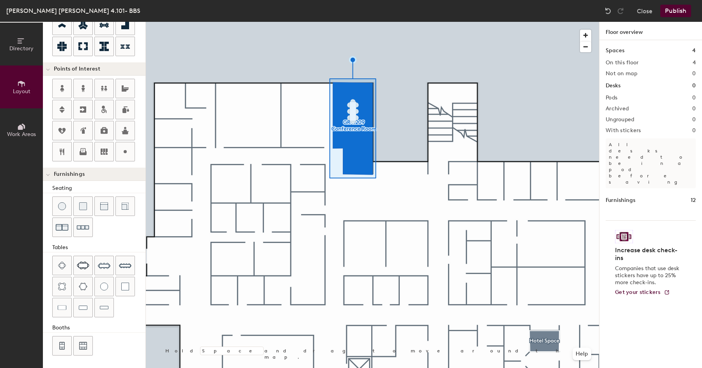
type input "20"
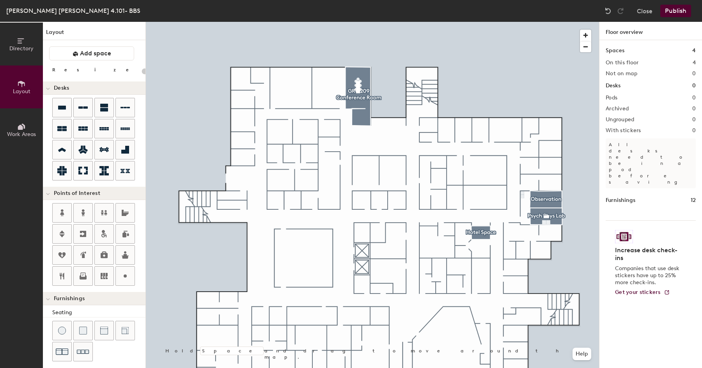
scroll to position [124, 0]
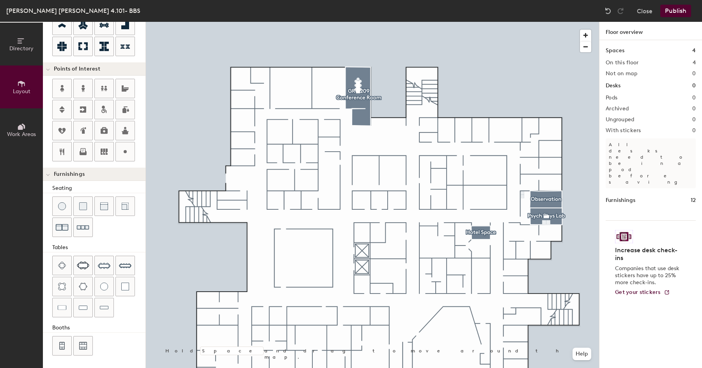
click at [677, 12] on button "Publish" at bounding box center [675, 11] width 31 height 12
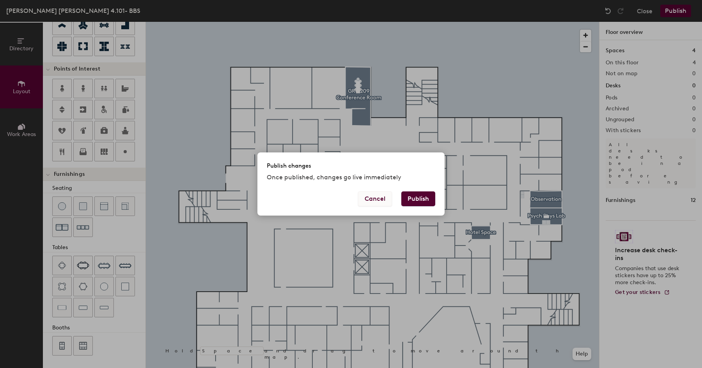
click at [378, 200] on button "Cancel" at bounding box center [375, 199] width 34 height 15
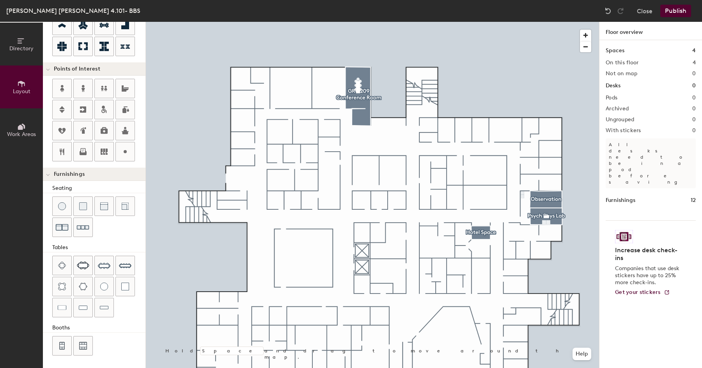
click at [393, 245] on div "Directory Layout Work Areas Layout Add space Resize Desks Points of Interest Fu…" at bounding box center [351, 195] width 702 height 346
click at [420, 262] on span "Done" at bounding box center [421, 262] width 23 height 13
click at [393, 273] on div "Directory Layout Work Areas Layout Add space Resize Desks Points of Interest Fu…" at bounding box center [351, 195] width 702 height 346
click at [419, 291] on span "Done" at bounding box center [417, 290] width 23 height 13
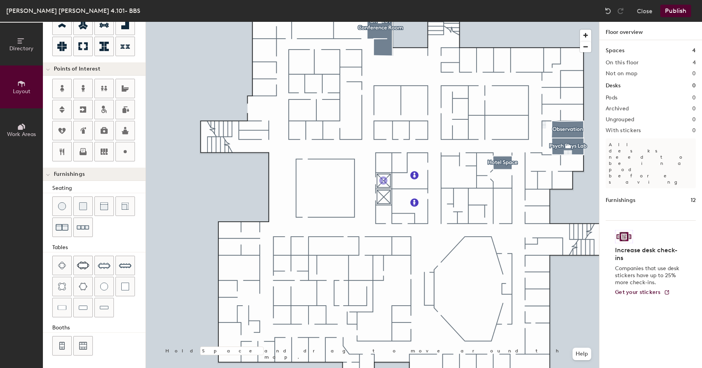
click at [383, 181] on div "Directory Layout Work Areas Layout Add space Resize Desks Points of Interest Fu…" at bounding box center [351, 195] width 702 height 346
click at [396, 199] on span "Done" at bounding box center [398, 198] width 23 height 13
click at [370, 199] on div "Directory Layout Work Areas Layout Add space Resize Desks Points of Interest Fu…" at bounding box center [351, 195] width 702 height 346
click at [384, 217] on span "Done" at bounding box center [384, 216] width 23 height 13
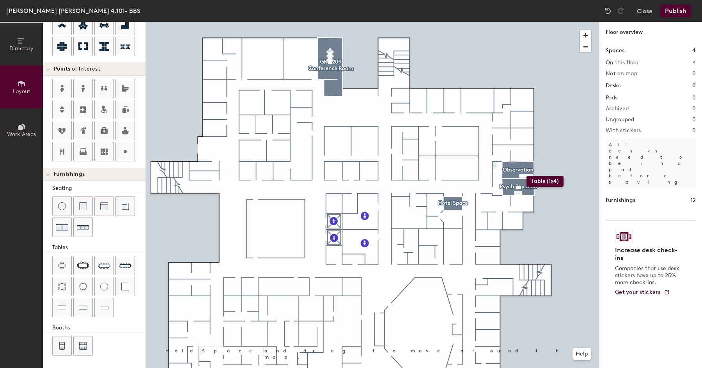
click at [527, 176] on div "Directory Layout Work Areas Layout Add space Resize Desks Points of Interest Fu…" at bounding box center [351, 195] width 702 height 346
click at [513, 176] on div "Directory Layout Work Areas Layout Add space Resize Desks Points of Interest Fu…" at bounding box center [351, 195] width 702 height 346
type input "20"
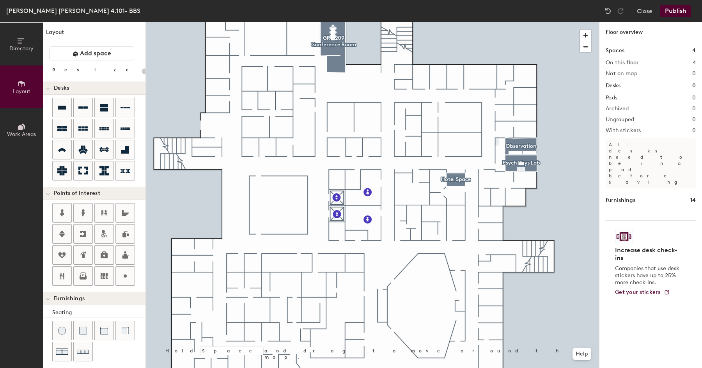
scroll to position [124, 0]
